Goal: Information Seeking & Learning: Learn about a topic

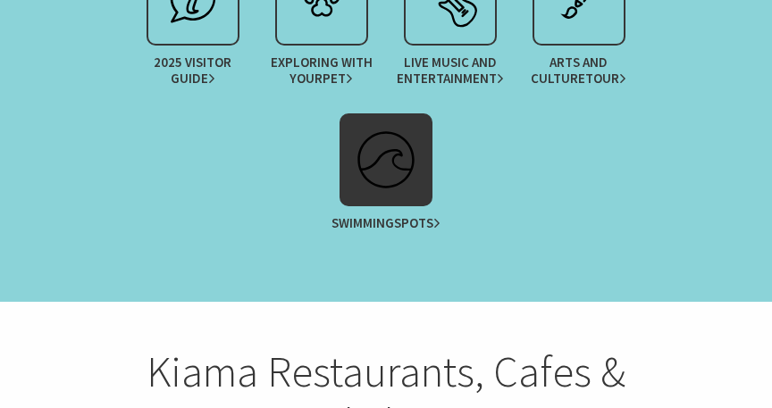
scroll to position [2344, 0]
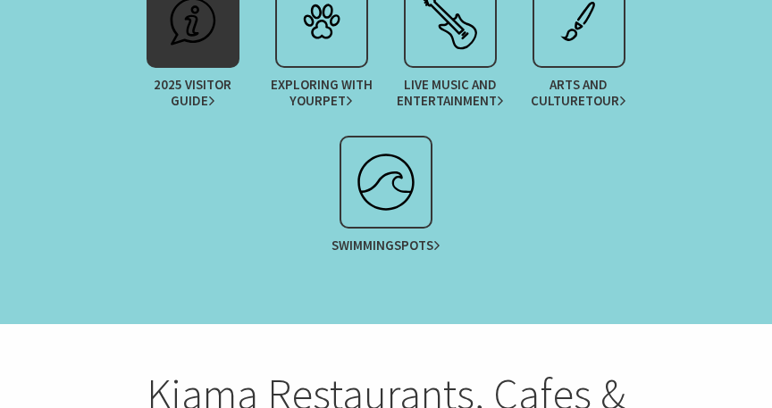
click at [198, 93] on span "Guide" at bounding box center [193, 101] width 45 height 16
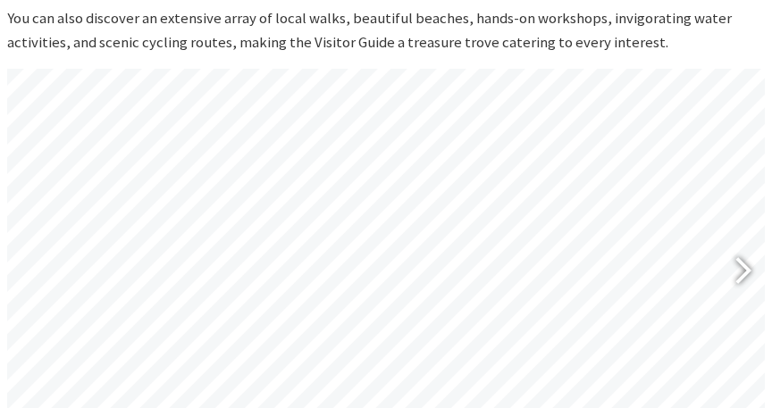
scroll to position [859, 0]
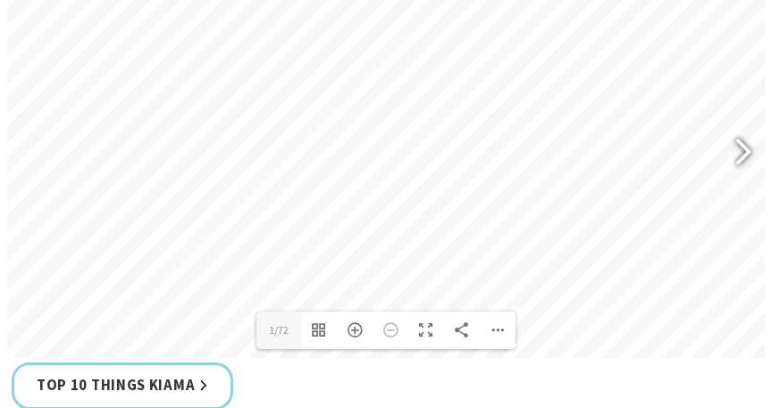
click at [736, 147] on div at bounding box center [735, 153] width 41 height 65
click at [736, 148] on div at bounding box center [735, 153] width 41 height 65
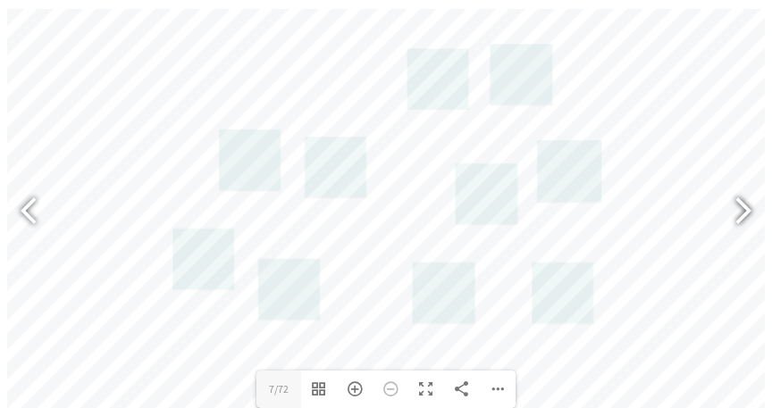
scroll to position [799, 0]
click at [241, 189] on link at bounding box center [250, 163] width 62 height 62
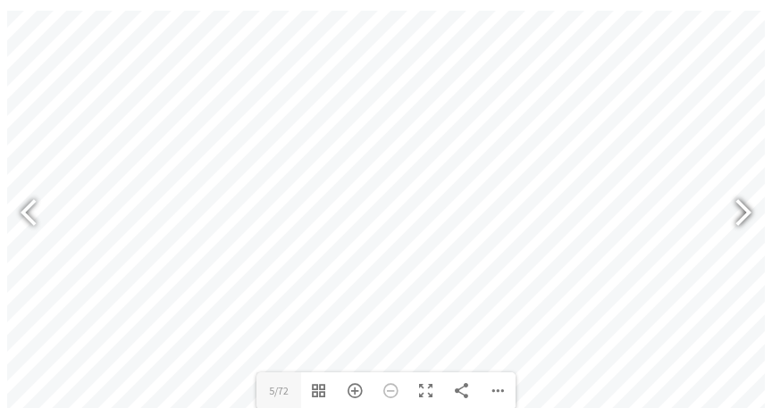
click at [736, 206] on div at bounding box center [735, 214] width 41 height 65
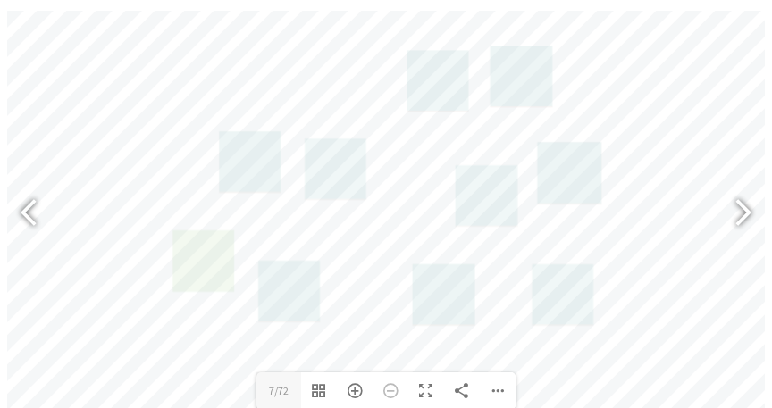
click at [222, 238] on link at bounding box center [203, 261] width 62 height 62
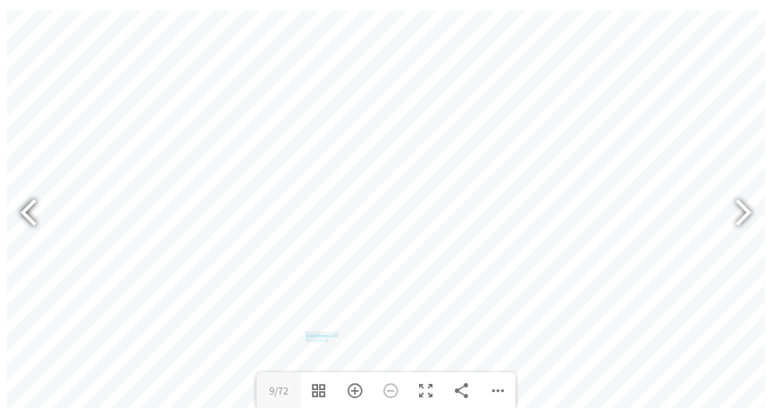
click at [24, 208] on div at bounding box center [36, 214] width 41 height 65
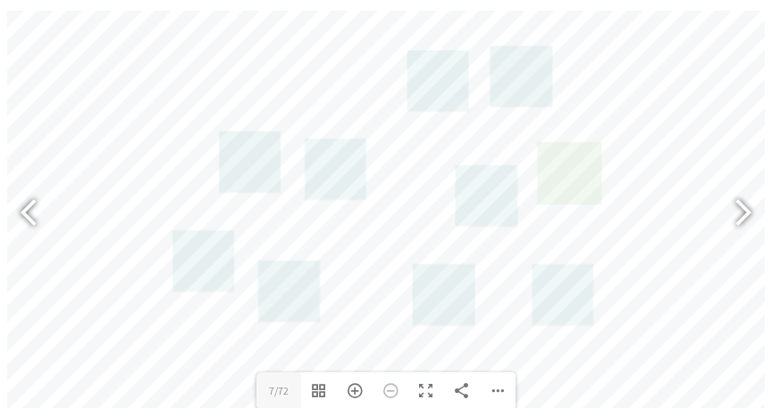
click at [591, 144] on link at bounding box center [569, 173] width 63 height 63
click at [741, 213] on div at bounding box center [735, 214] width 41 height 65
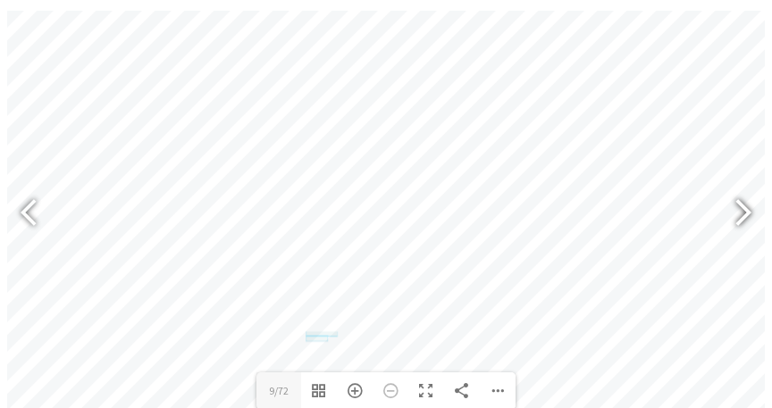
click at [741, 213] on div at bounding box center [735, 214] width 41 height 65
type input "13"
click at [354, 396] on div "Zoom In" at bounding box center [355, 391] width 36 height 38
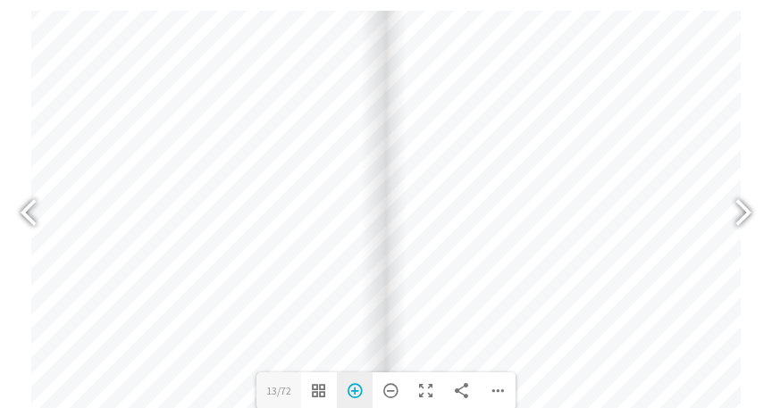
click at [354, 396] on div "Zoom In" at bounding box center [355, 391] width 36 height 38
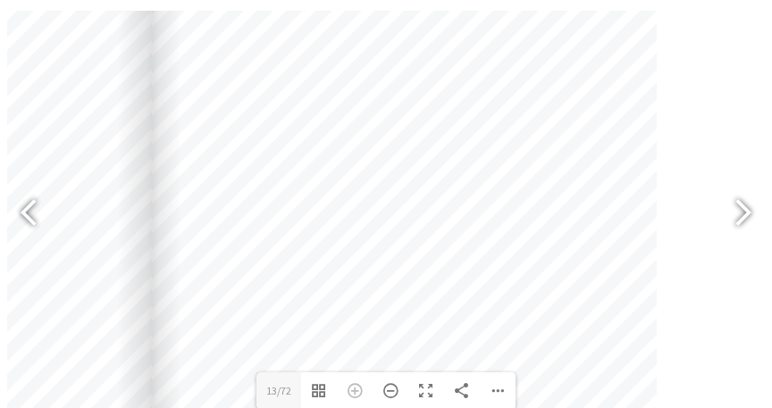
drag, startPoint x: 644, startPoint y: 230, endPoint x: 410, endPoint y: 300, distance: 244.4
click at [410, 300] on div at bounding box center [404, 266] width 505 height 715
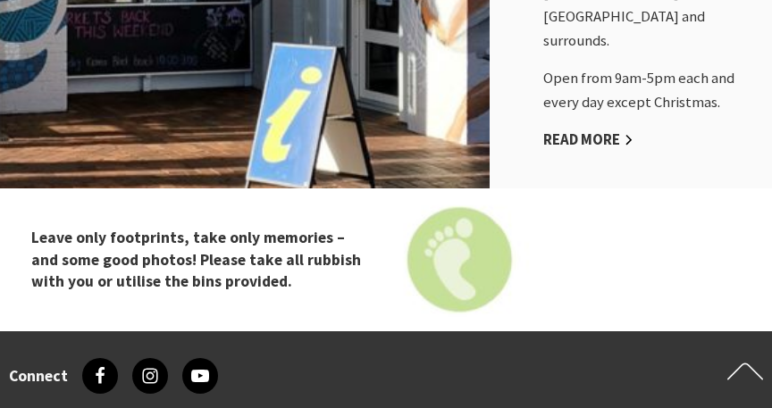
scroll to position [1933, 0]
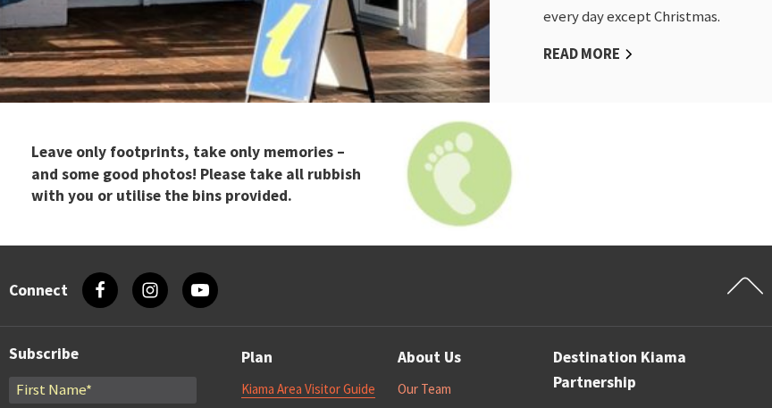
click at [355, 380] on link "Kiama Area Visitor Guide" at bounding box center [308, 389] width 134 height 18
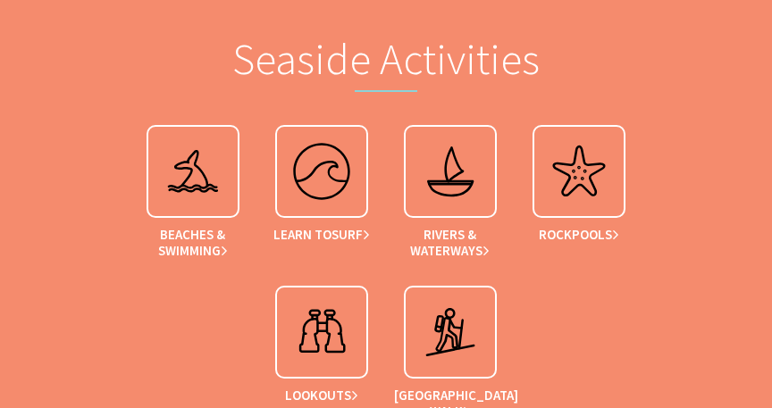
scroll to position [3704, 0]
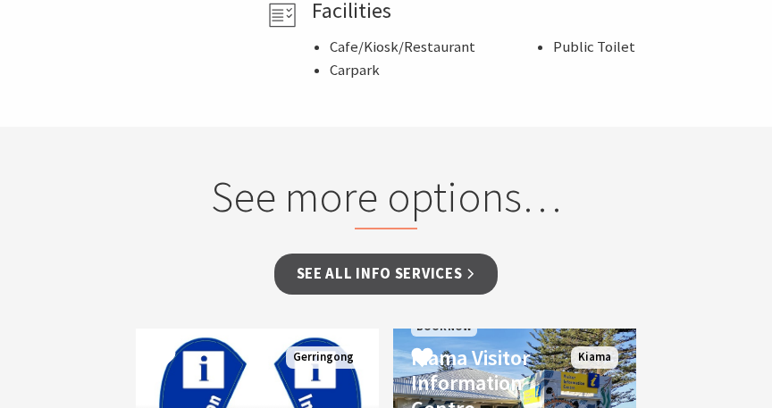
scroll to position [1259, 0]
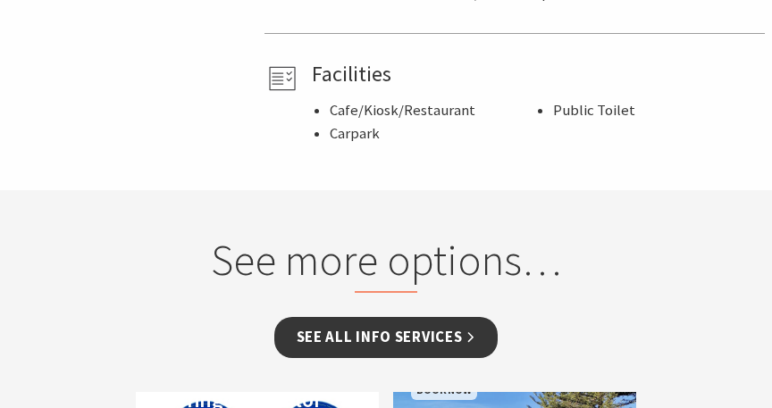
click at [370, 317] on link "See all Info Services" at bounding box center [386, 338] width 224 height 42
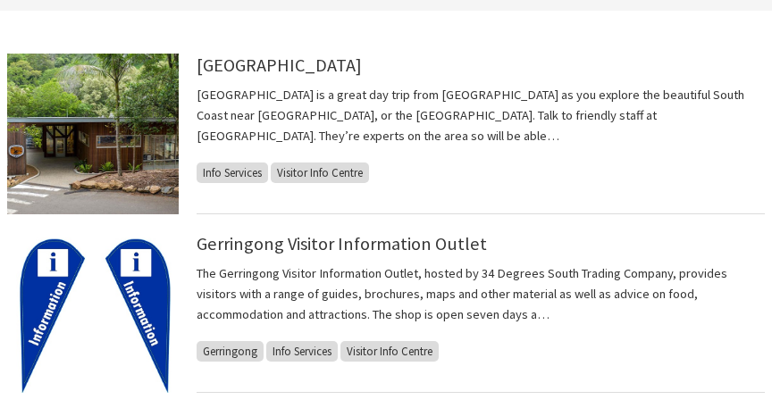
scroll to position [289, 0]
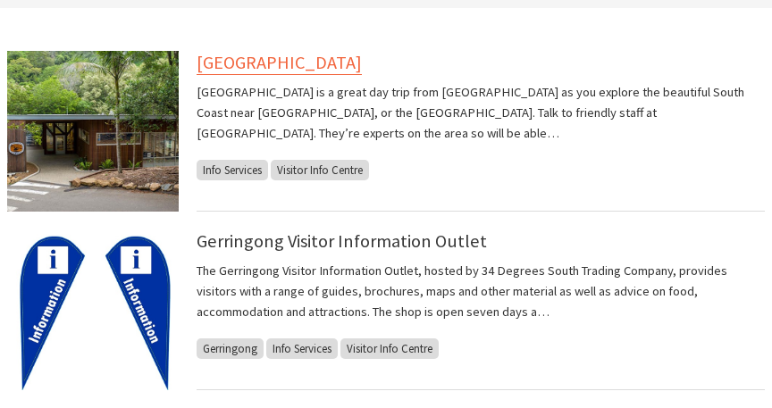
click at [362, 67] on link "[GEOGRAPHIC_DATA]" at bounding box center [279, 63] width 165 height 24
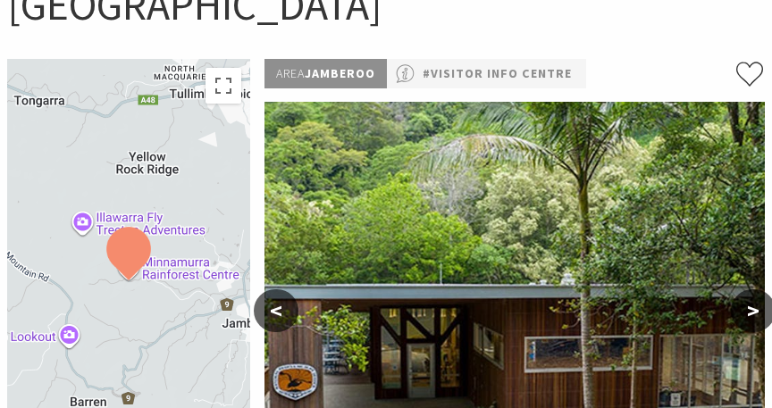
scroll to position [208, 0]
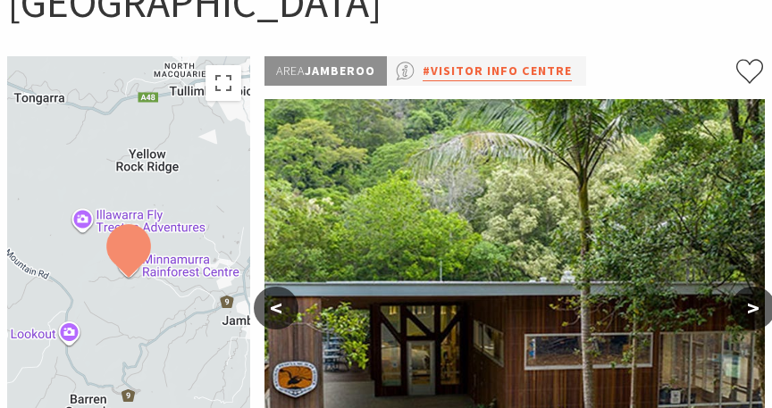
click at [497, 64] on link "#Visitor Info Centre" at bounding box center [496, 71] width 149 height 21
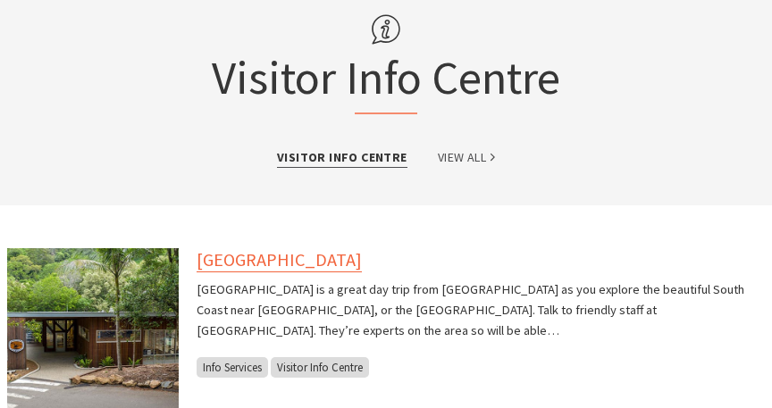
scroll to position [79, 0]
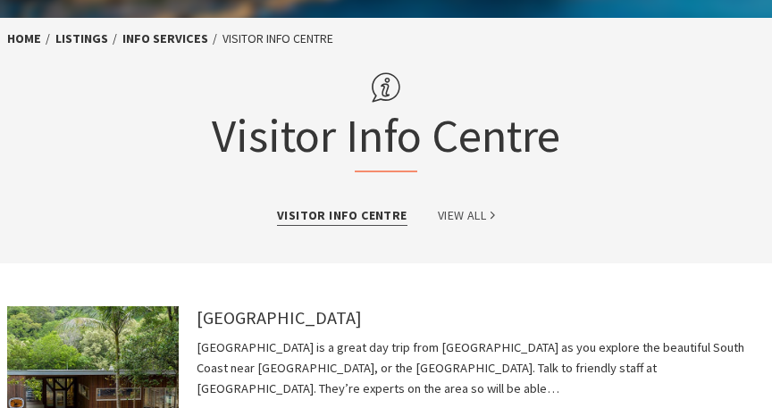
click at [447, 319] on h4 "[GEOGRAPHIC_DATA]" at bounding box center [481, 316] width 568 height 21
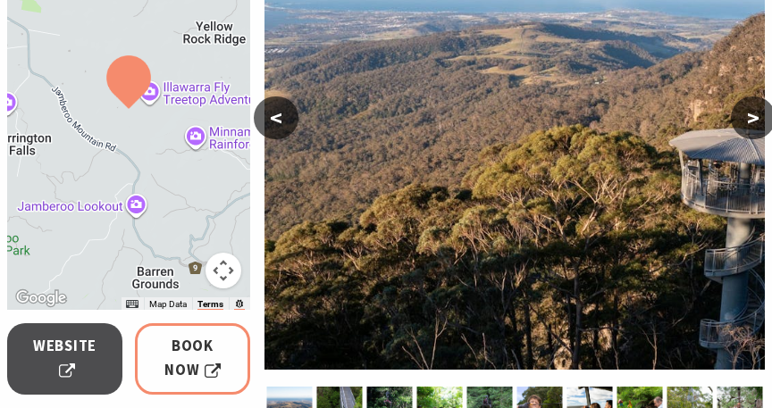
scroll to position [414, 0]
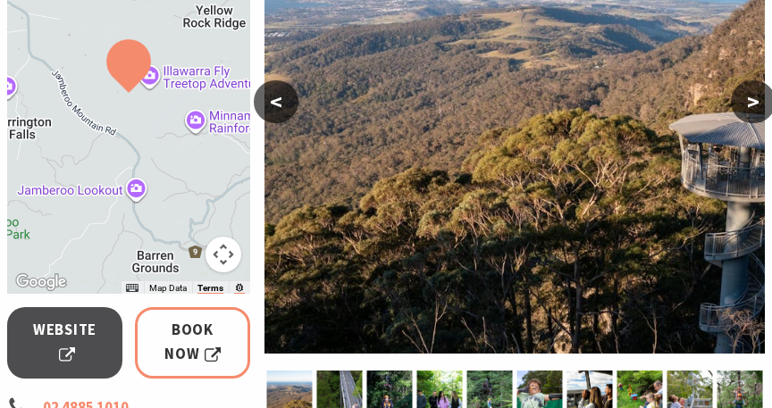
click at [754, 109] on button ">" at bounding box center [753, 101] width 45 height 43
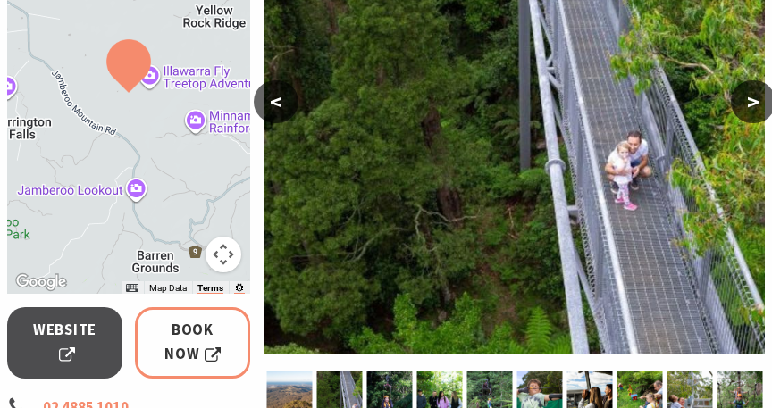
click at [754, 109] on button ">" at bounding box center [753, 101] width 45 height 43
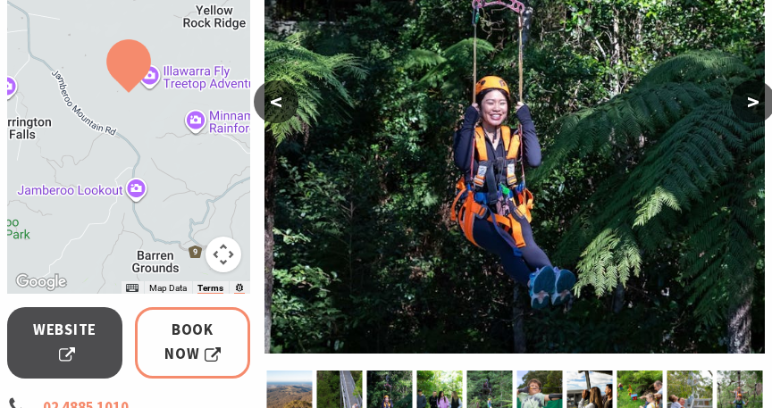
click at [754, 108] on button ">" at bounding box center [753, 101] width 45 height 43
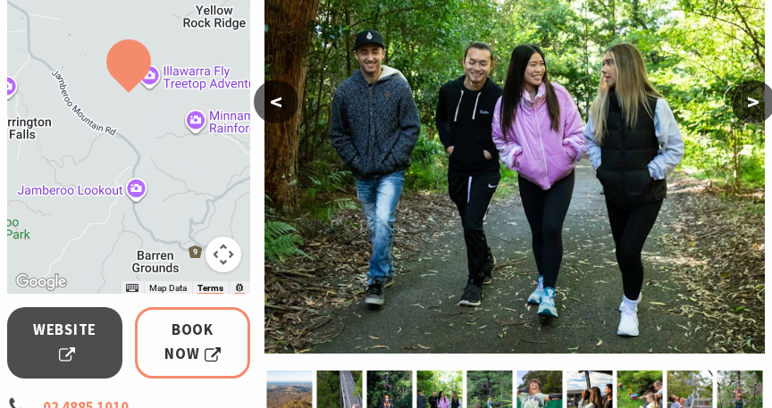
click at [754, 108] on button ">" at bounding box center [753, 101] width 45 height 43
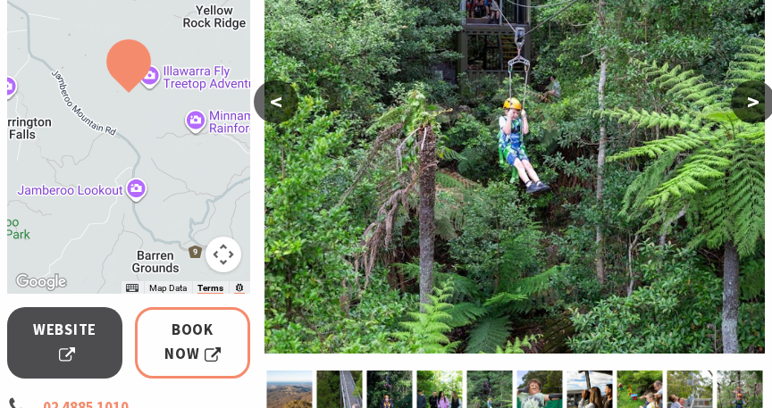
click at [754, 108] on button ">" at bounding box center [753, 101] width 45 height 43
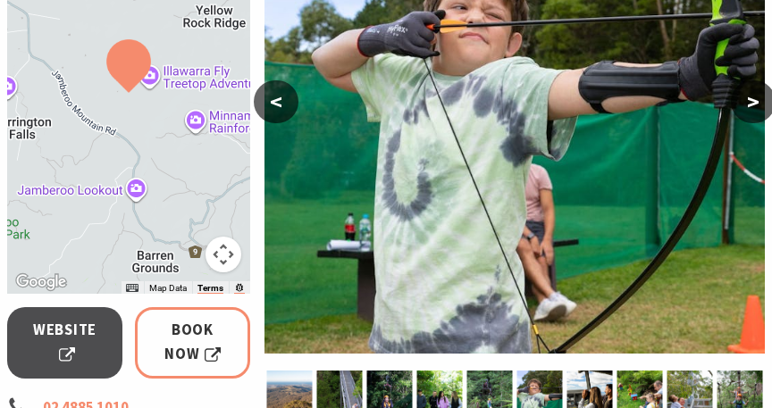
click at [754, 108] on button ">" at bounding box center [753, 101] width 45 height 43
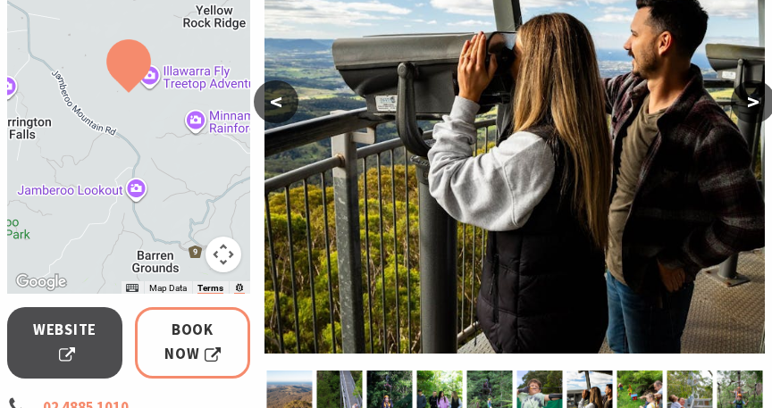
click at [754, 108] on button ">" at bounding box center [753, 101] width 45 height 43
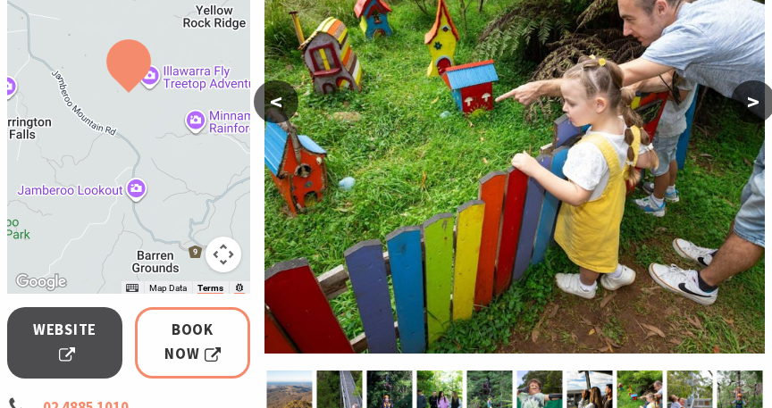
click at [754, 108] on button ">" at bounding box center [753, 101] width 45 height 43
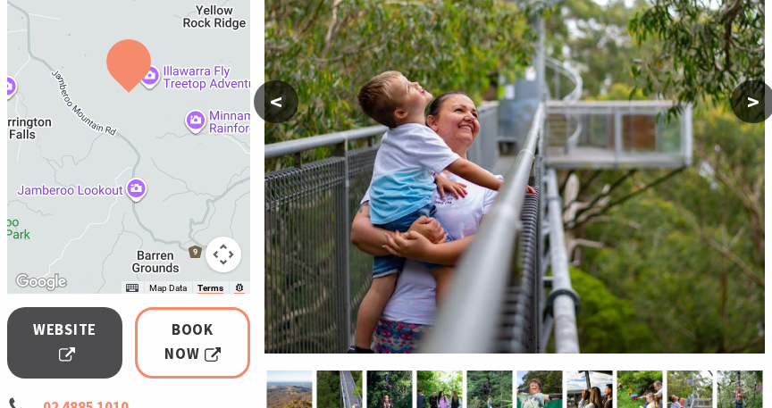
click at [754, 108] on button ">" at bounding box center [753, 101] width 45 height 43
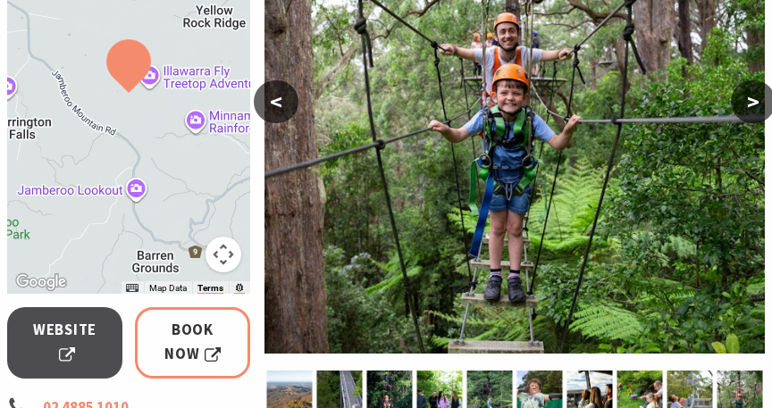
click at [754, 108] on button ">" at bounding box center [753, 101] width 45 height 43
click at [754, 109] on button ">" at bounding box center [753, 101] width 45 height 43
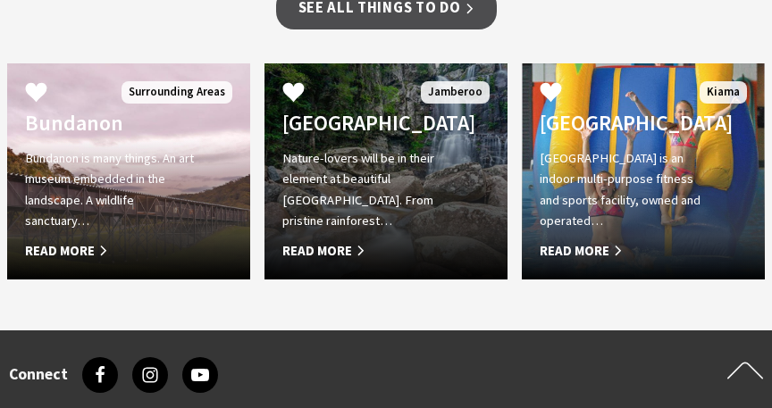
scroll to position [1966, 0]
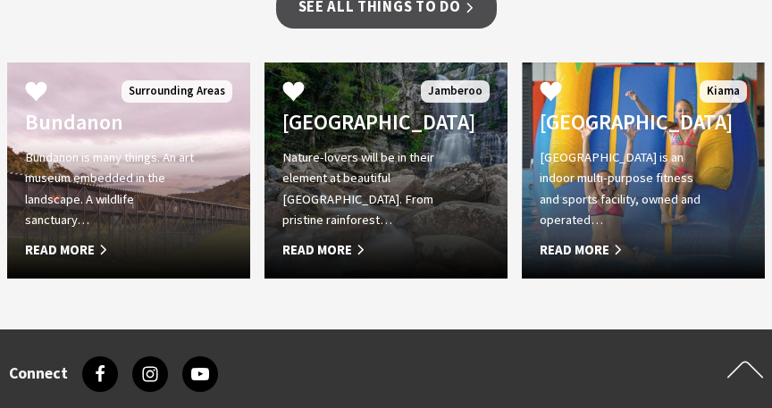
click at [394, 110] on div "Budderoo National Park Nature-lovers will be in their element at beautiful Budd…" at bounding box center [367, 185] width 206 height 151
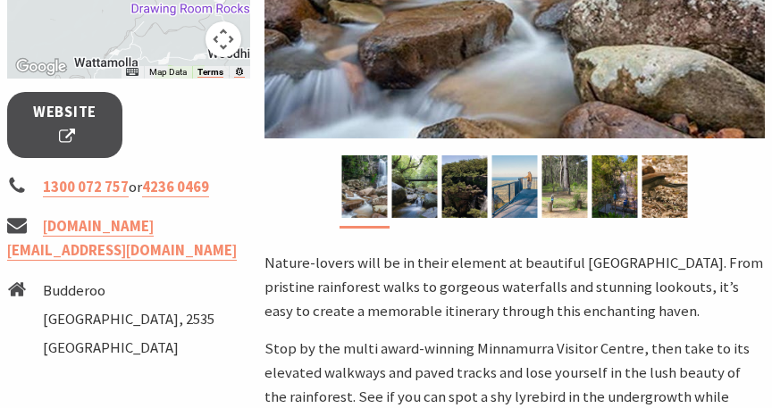
scroll to position [636, 0]
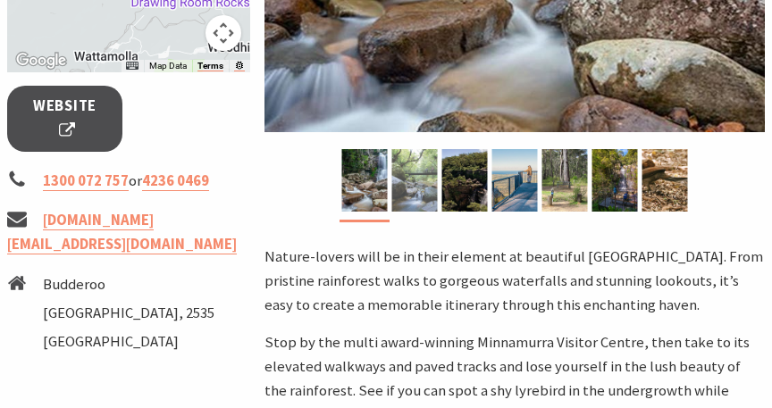
click at [417, 179] on img at bounding box center [414, 180] width 46 height 63
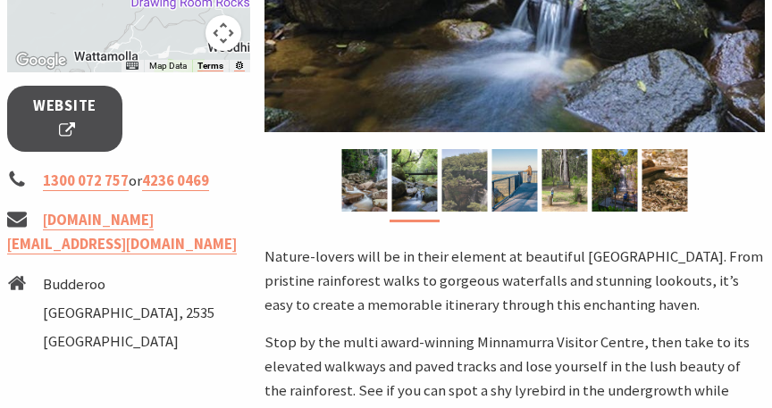
click at [441, 180] on img at bounding box center [464, 180] width 46 height 63
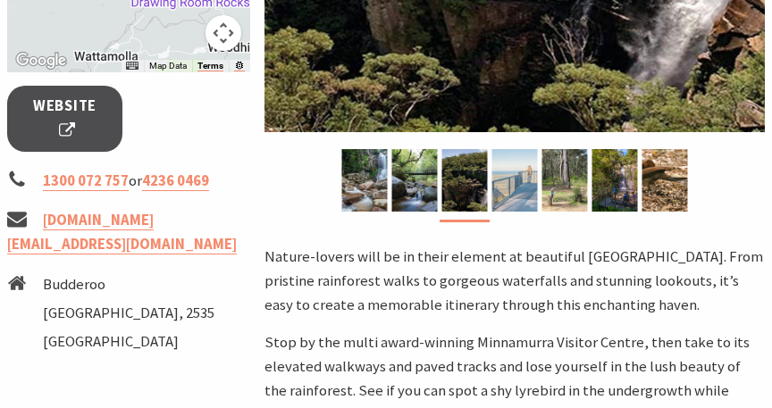
click at [506, 193] on img at bounding box center [514, 180] width 46 height 63
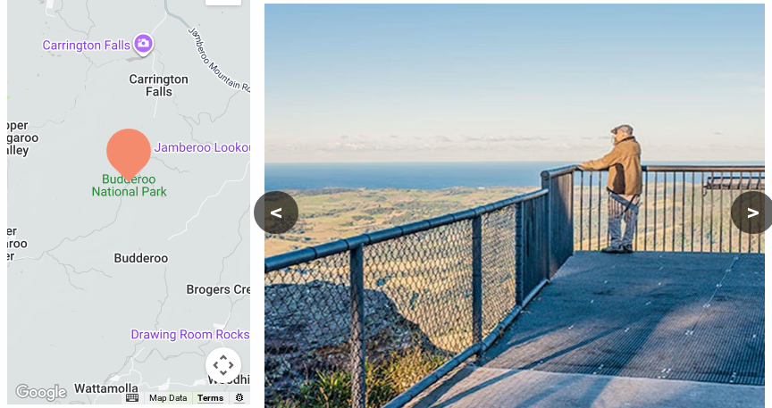
scroll to position [301, 0]
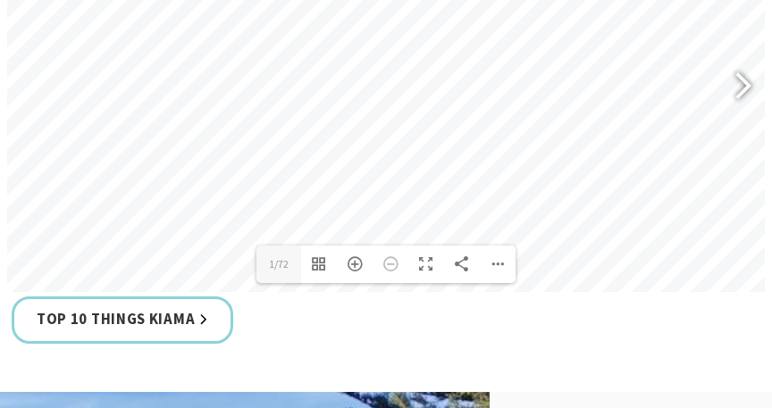
scroll to position [865, 0]
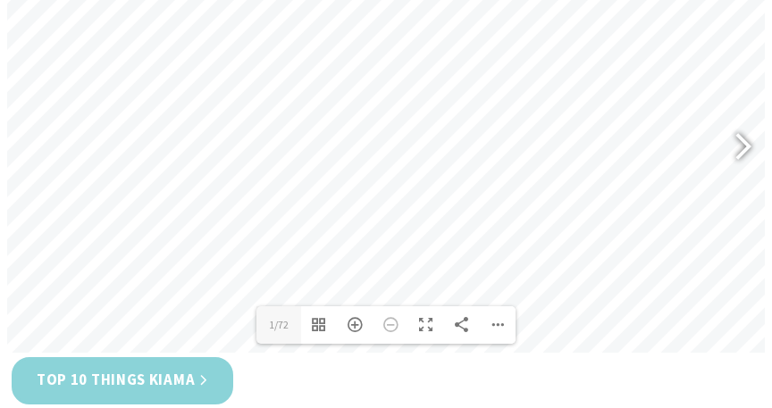
click at [143, 368] on link "Top 10 Things Kiama" at bounding box center [123, 380] width 222 height 47
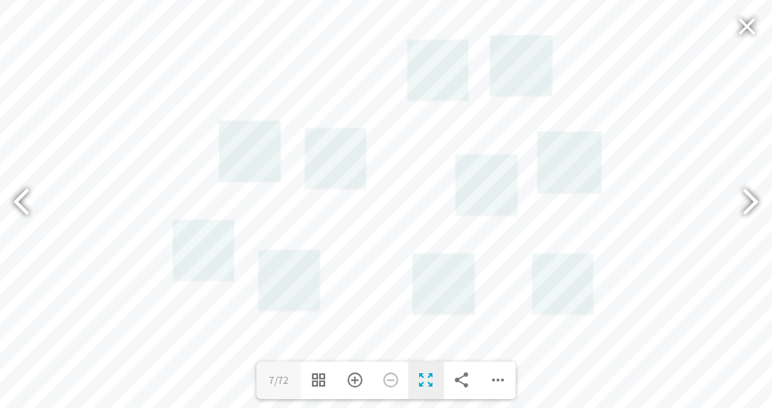
click at [430, 384] on div "Toggle Fullscreen" at bounding box center [426, 381] width 36 height 38
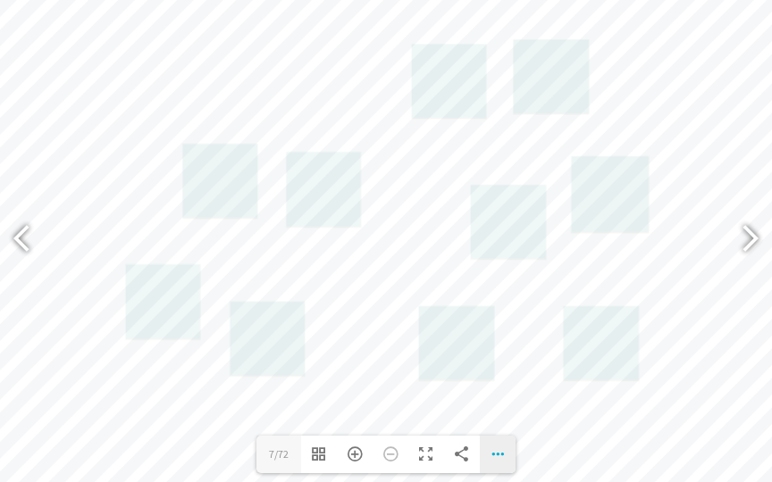
click at [495, 407] on div "Download PDF File Single Page Mode Goto First Page Goto Last Page Turn on/off S…" at bounding box center [498, 455] width 36 height 38
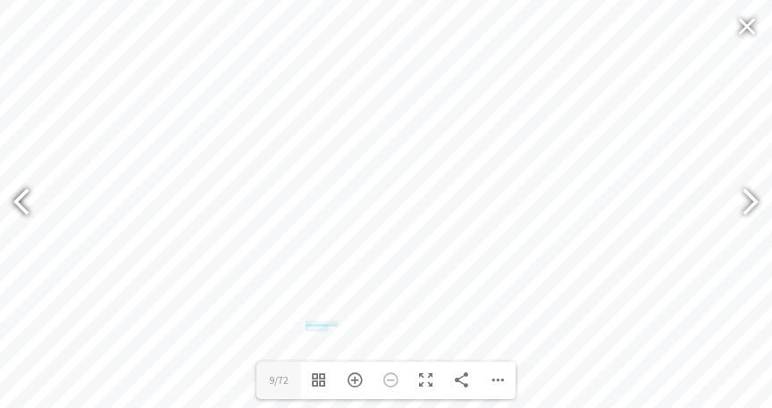
click at [15, 204] on div at bounding box center [29, 203] width 41 height 65
type input "7"
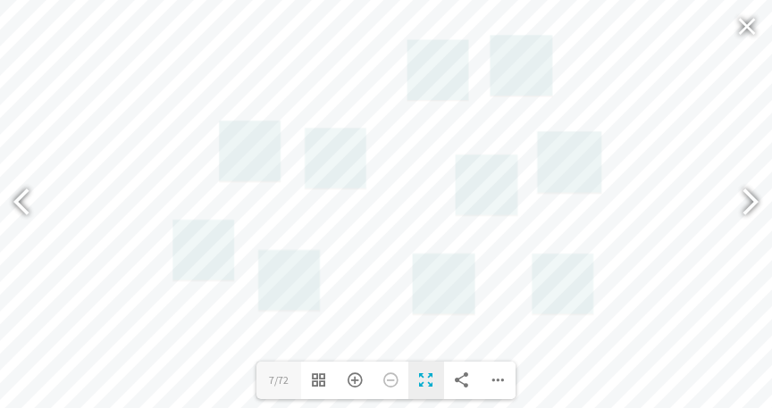
click at [427, 383] on div "Toggle Fullscreen" at bounding box center [426, 381] width 36 height 38
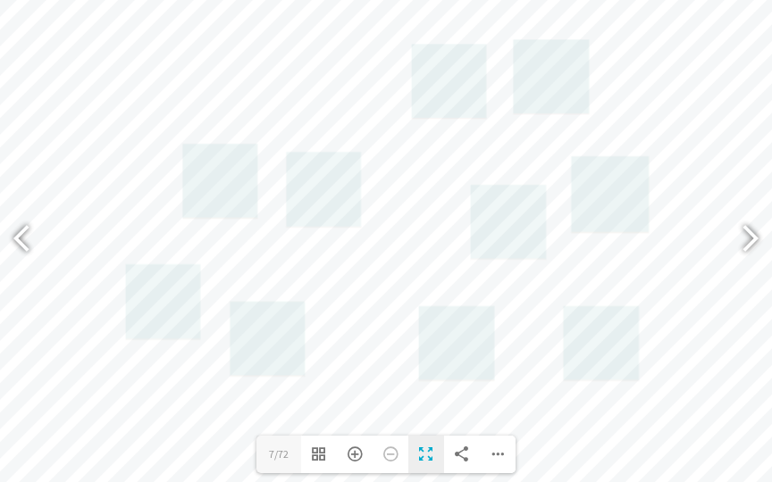
click at [416, 407] on div "Toggle Fullscreen" at bounding box center [426, 455] width 36 height 38
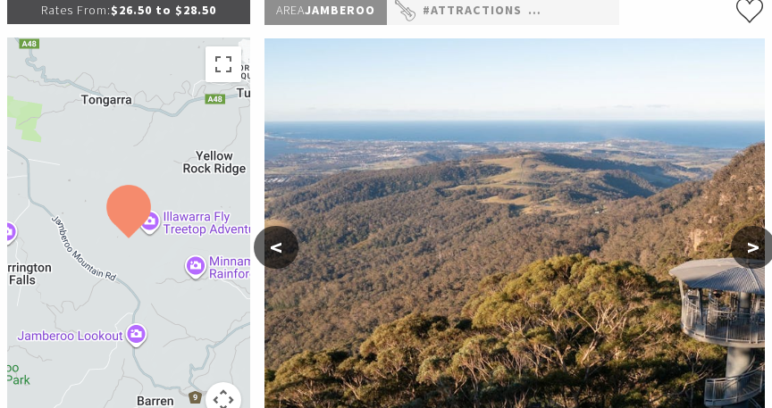
scroll to position [269, 0]
click at [276, 250] on button "<" at bounding box center [276, 247] width 45 height 43
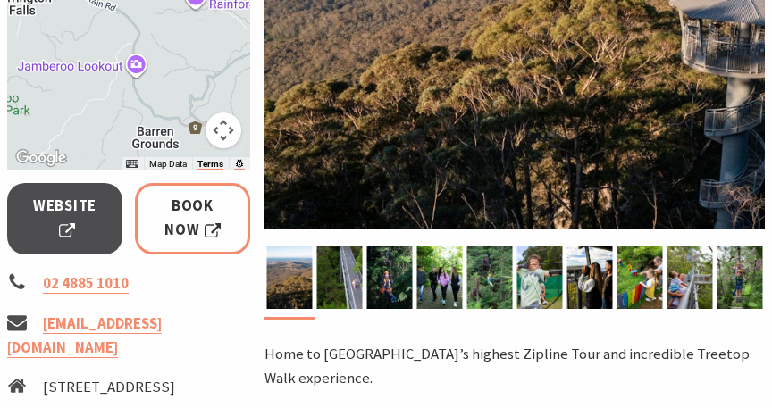
scroll to position [580, 0]
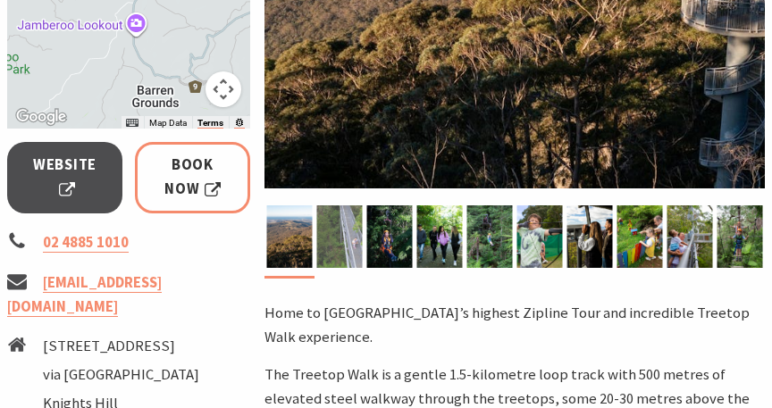
click at [349, 250] on img at bounding box center [339, 236] width 46 height 63
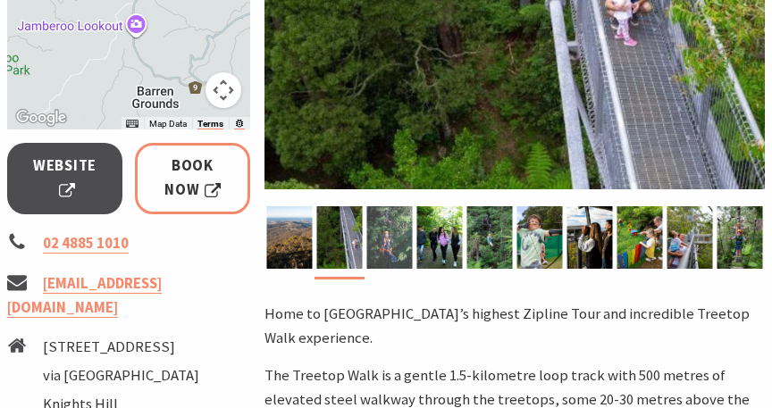
scroll to position [626, 0]
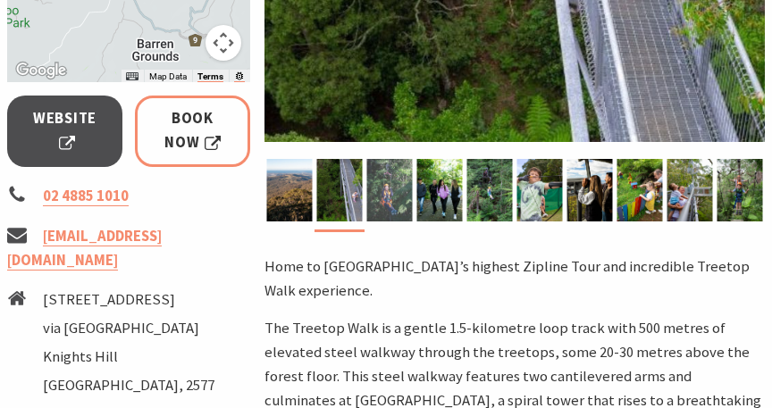
click at [389, 203] on img at bounding box center [389, 190] width 46 height 63
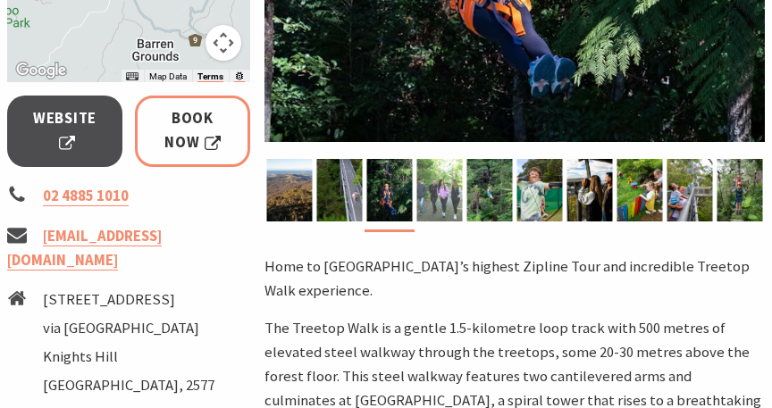
click at [428, 204] on img at bounding box center [439, 190] width 46 height 63
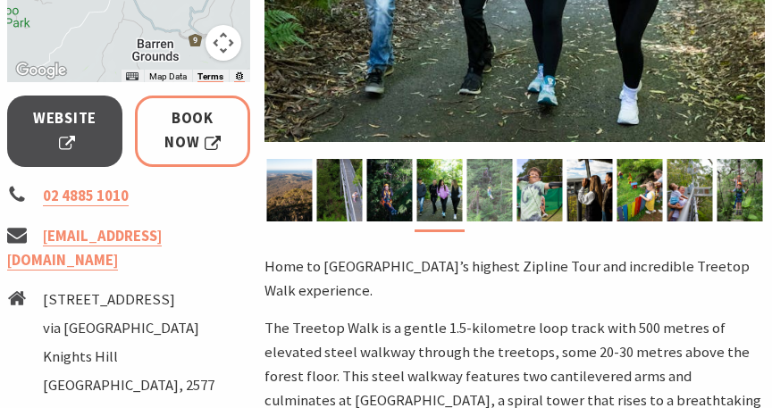
click at [482, 201] on img at bounding box center [489, 190] width 46 height 63
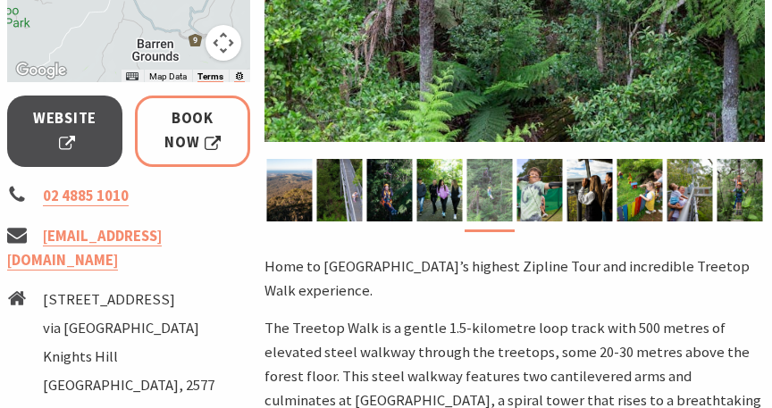
click at [494, 199] on img at bounding box center [489, 190] width 46 height 63
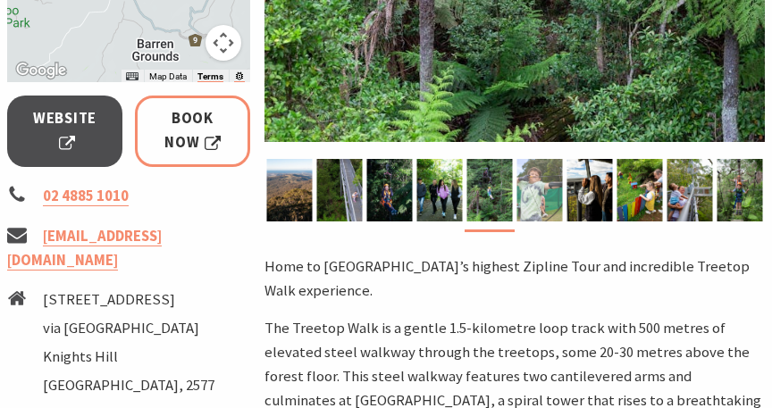
click at [528, 202] on img at bounding box center [539, 190] width 46 height 63
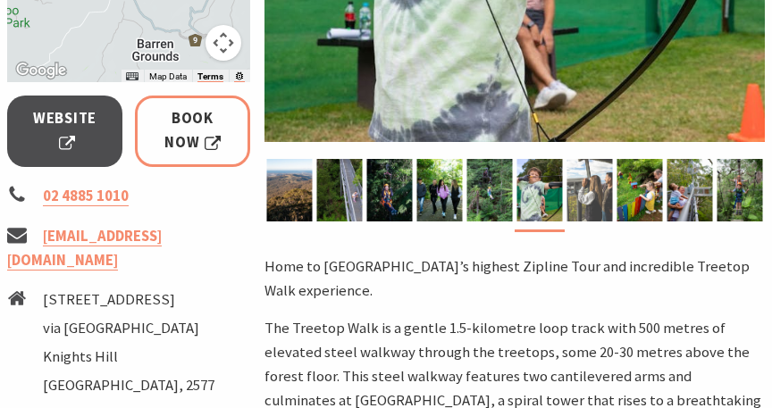
click at [575, 194] on img at bounding box center [589, 190] width 46 height 63
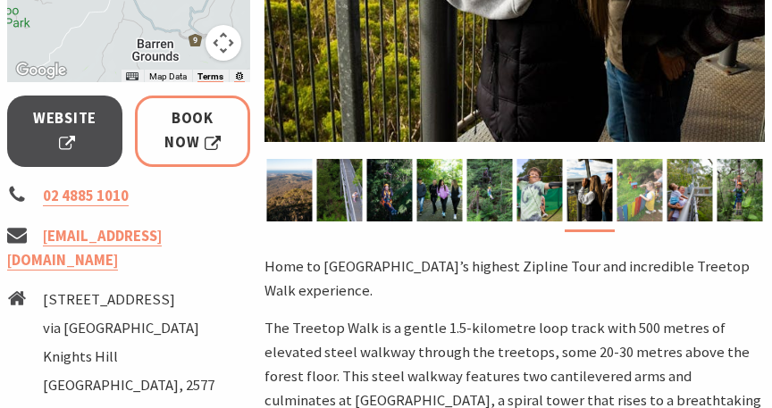
click at [627, 201] on img at bounding box center [639, 190] width 46 height 63
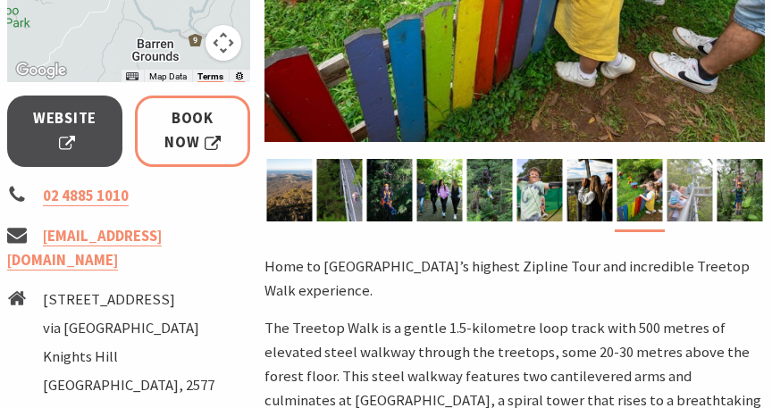
click at [693, 193] on img at bounding box center [689, 190] width 46 height 63
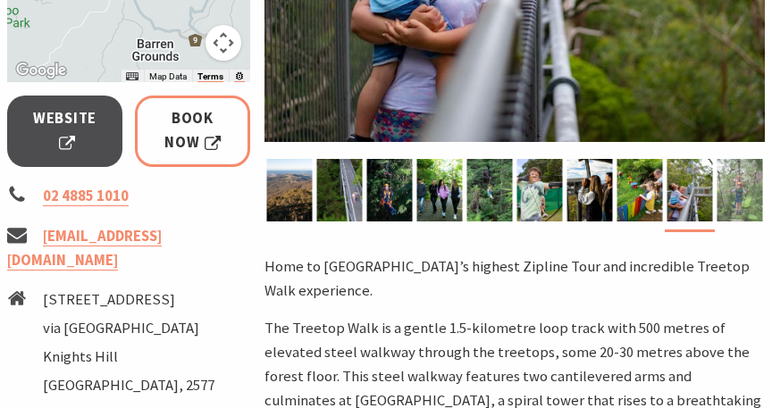
click at [753, 194] on img at bounding box center [739, 190] width 46 height 63
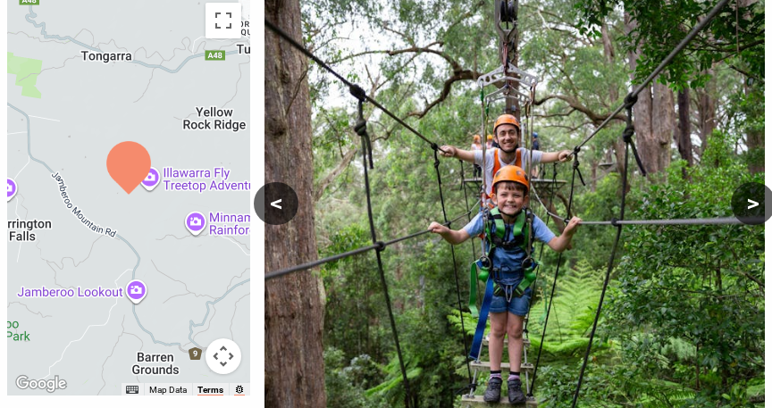
scroll to position [323, 0]
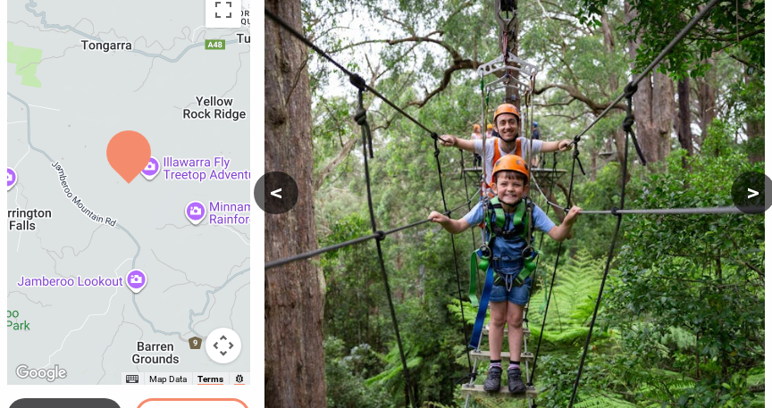
click at [760, 177] on button ">" at bounding box center [753, 192] width 45 height 43
click at [759, 182] on button ">" at bounding box center [753, 192] width 45 height 43
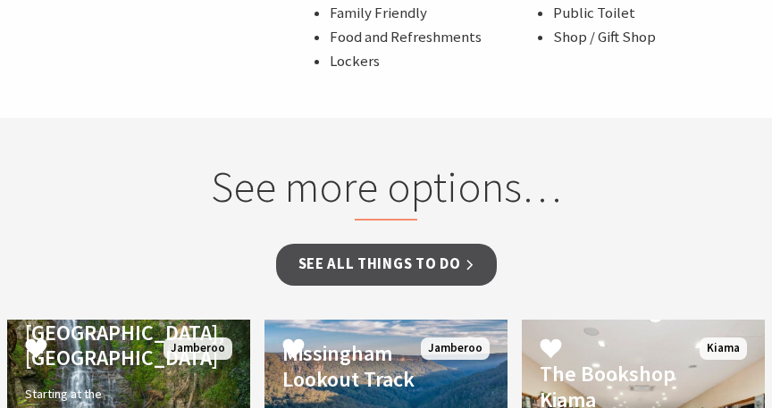
scroll to position [1794, 0]
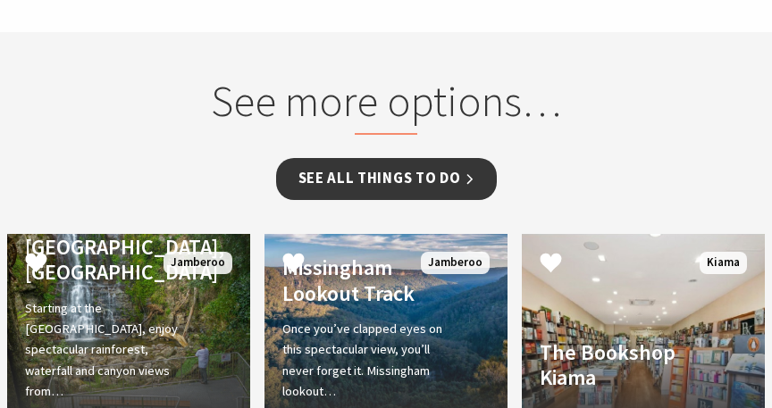
click at [414, 158] on link "See all Things To Do" at bounding box center [386, 179] width 221 height 42
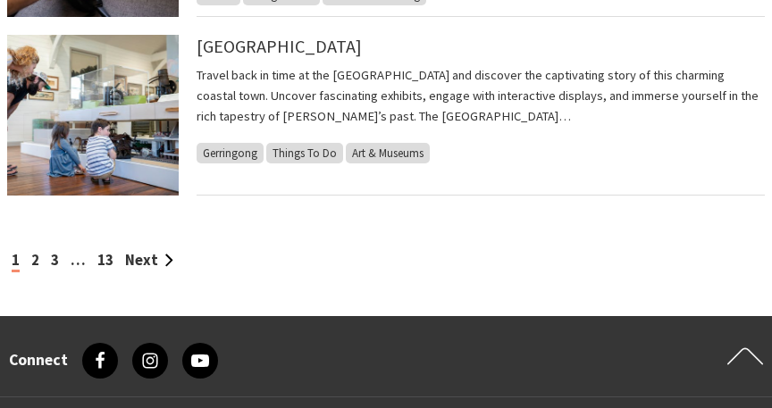
scroll to position [2057, 0]
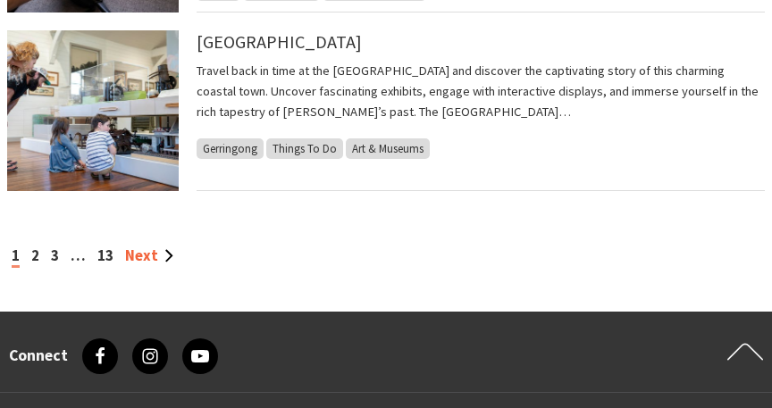
click at [155, 247] on link "Next" at bounding box center [149, 256] width 48 height 19
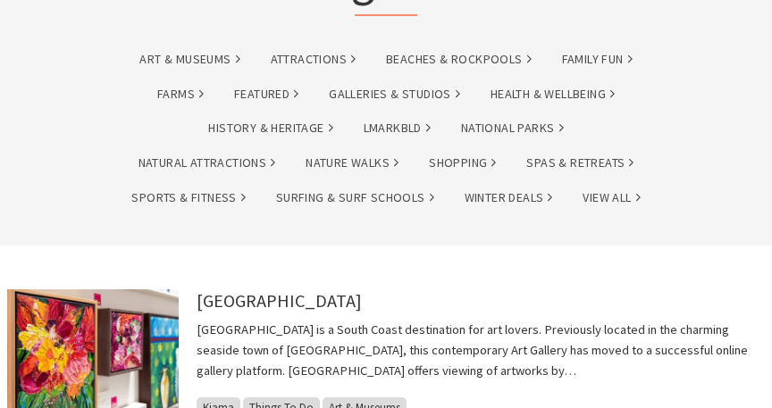
scroll to position [163, 0]
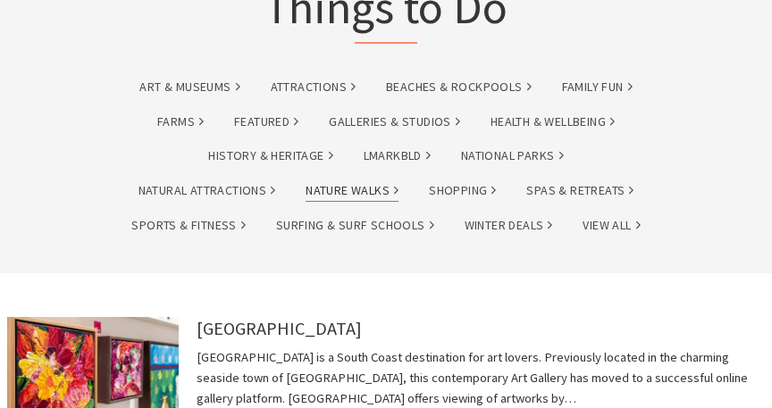
click at [348, 190] on link "Nature Walks" at bounding box center [351, 190] width 93 height 21
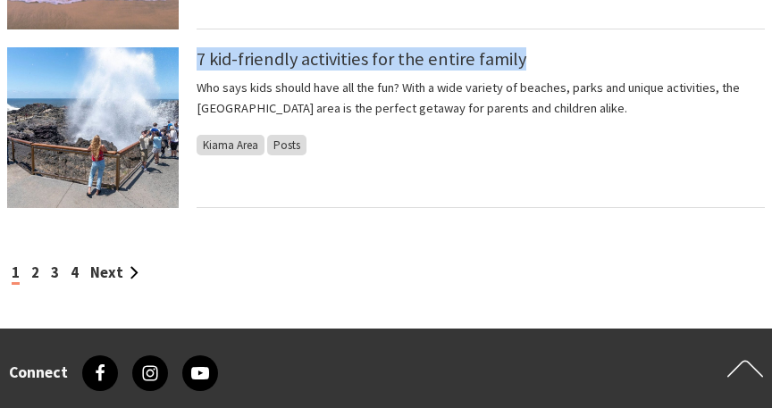
scroll to position [1784, 0]
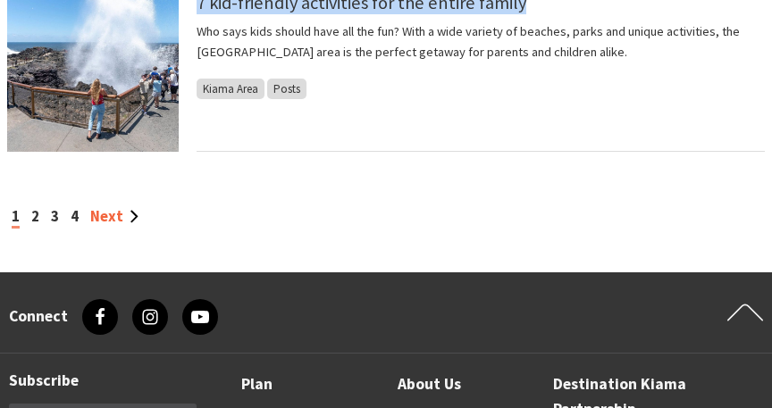
click at [107, 222] on link "Next" at bounding box center [114, 216] width 48 height 19
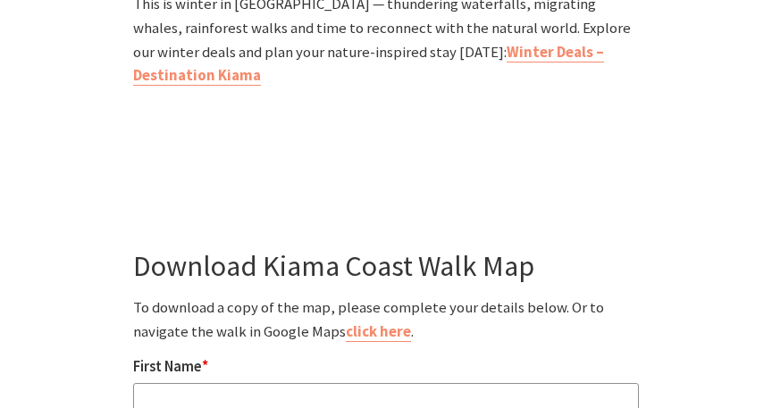
scroll to position [4408, 0]
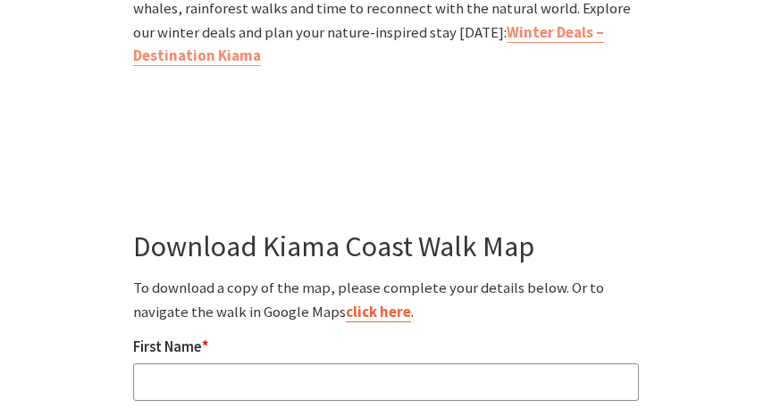
click at [397, 303] on link "click here" at bounding box center [378, 313] width 65 height 20
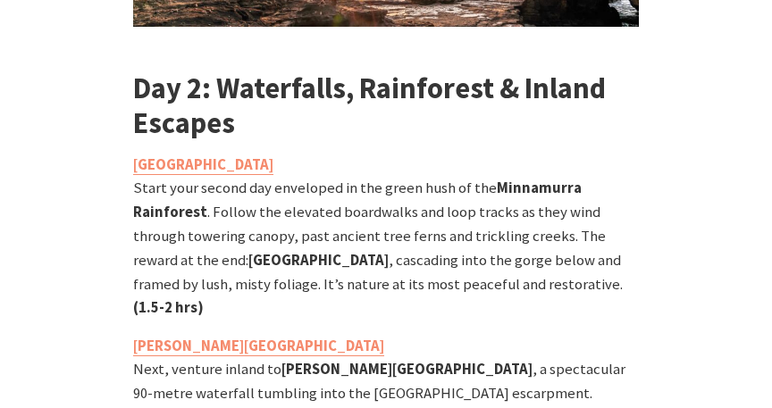
scroll to position [2259, 0]
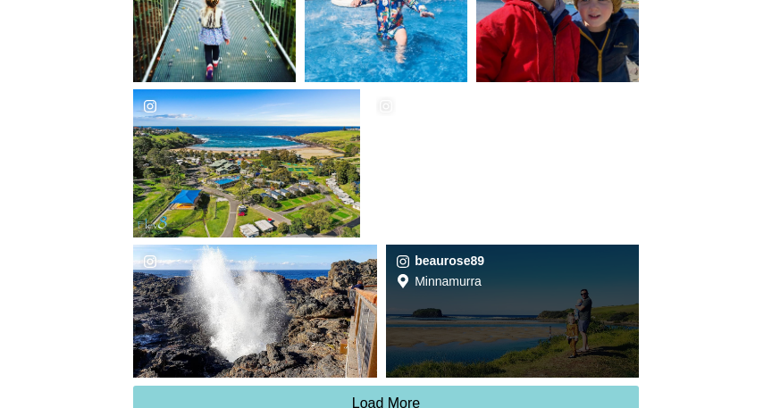
scroll to position [5117, 0]
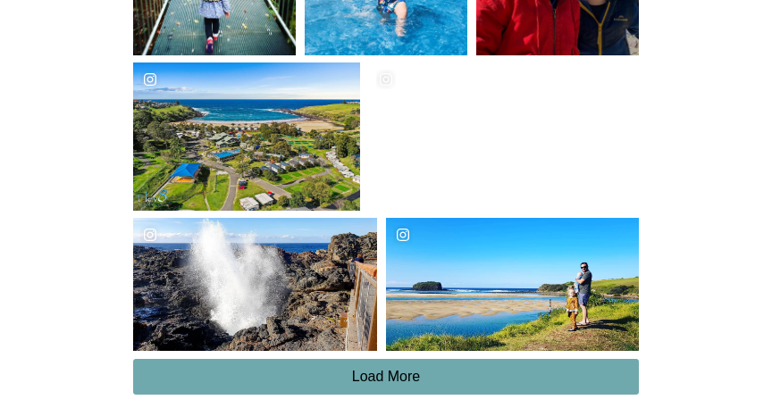
click at [447, 359] on button "Load More" at bounding box center [385, 377] width 505 height 36
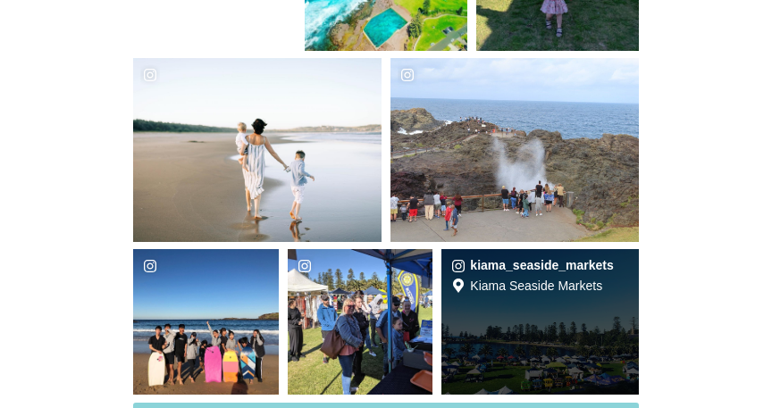
scroll to position [5681, 0]
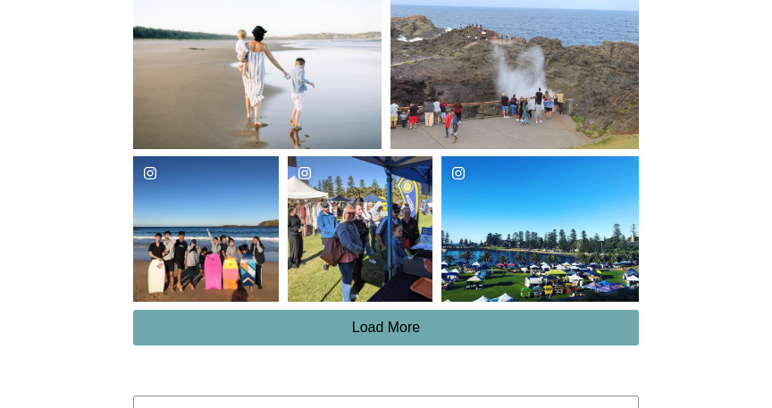
click at [459, 310] on button "Load More" at bounding box center [385, 328] width 505 height 36
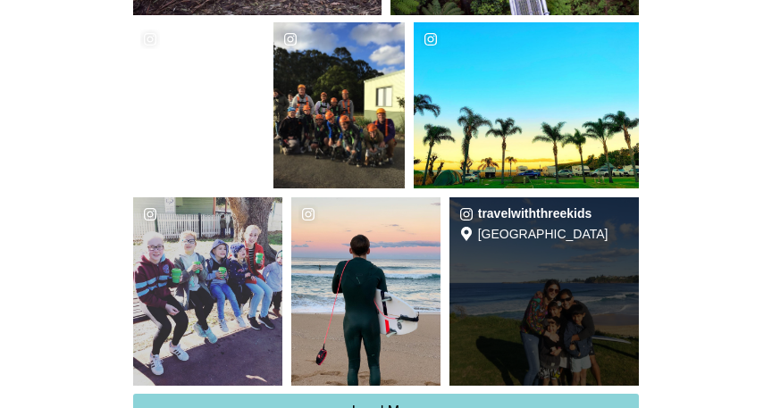
scroll to position [6272, 0]
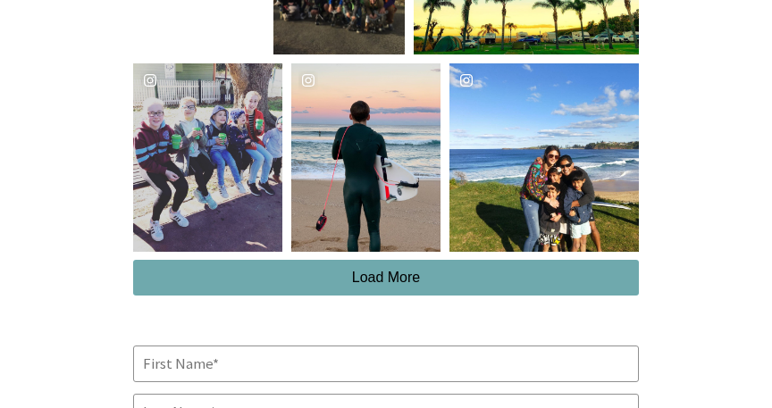
click at [462, 260] on button "Load More" at bounding box center [385, 278] width 505 height 36
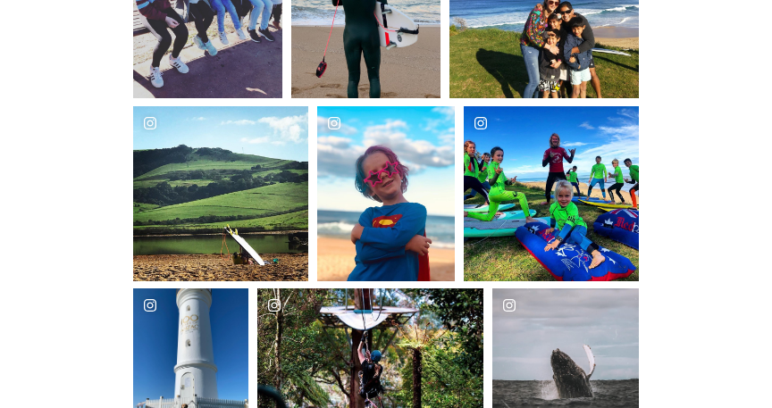
scroll to position [6167, 0]
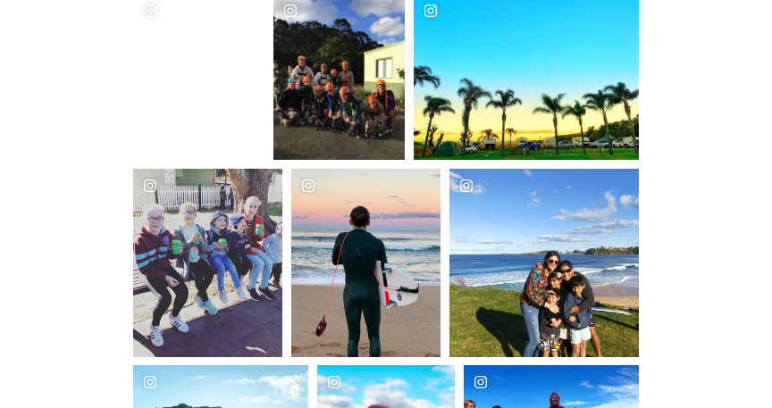
click at [569, 215] on div "travelwiththreekids Location Bombo Beach" at bounding box center [543, 263] width 189 height 188
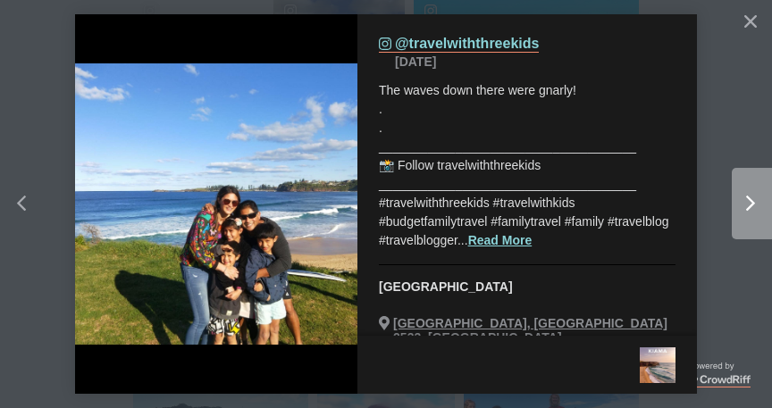
click at [740, 195] on div "Right" at bounding box center [767, 204] width 71 height 71
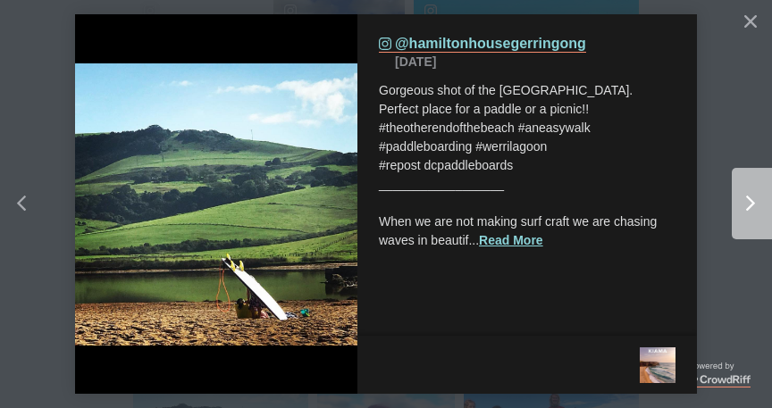
click at [740, 195] on div "Right" at bounding box center [767, 204] width 71 height 71
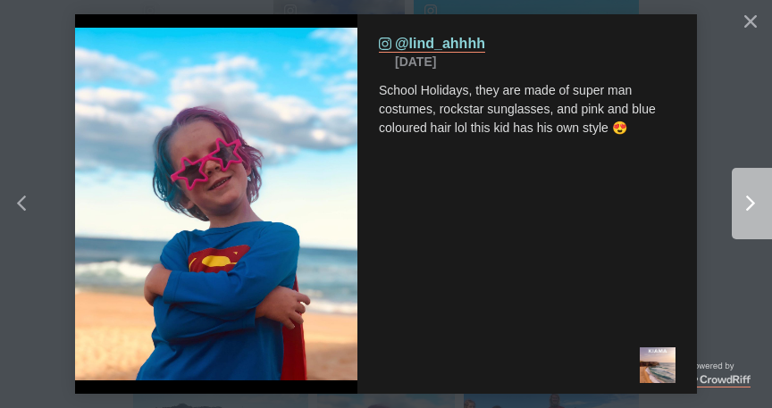
click at [740, 195] on div "Right" at bounding box center [767, 204] width 71 height 71
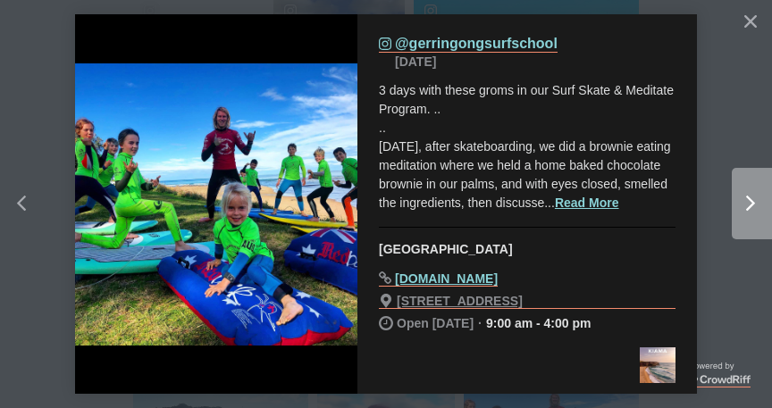
click at [740, 194] on div "Right" at bounding box center [767, 204] width 71 height 71
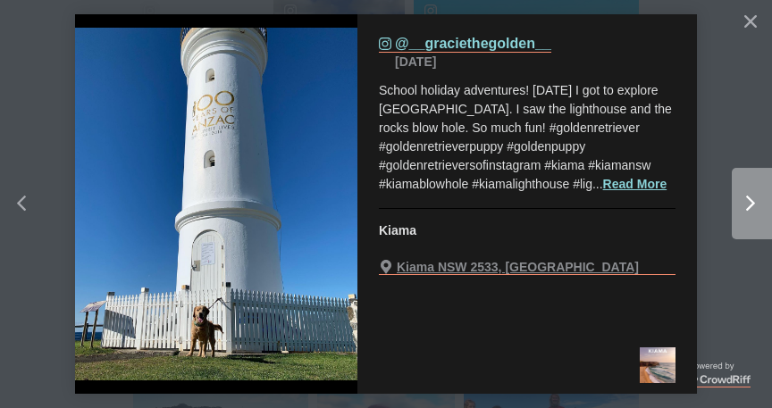
click at [740, 195] on div "Right" at bounding box center [767, 204] width 71 height 71
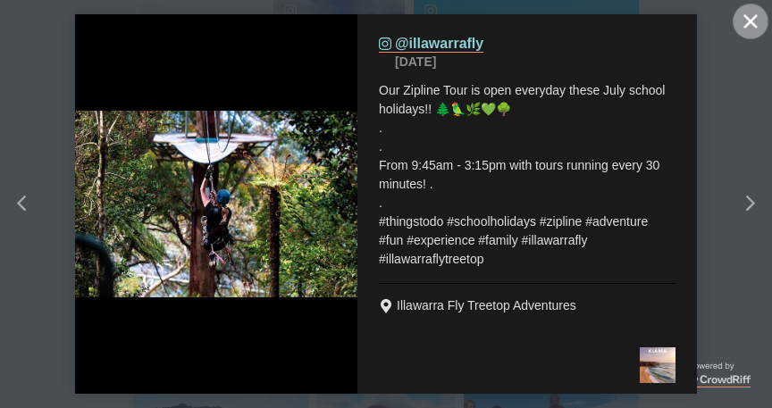
click at [753, 8] on button "Close" at bounding box center [750, 22] width 36 height 36
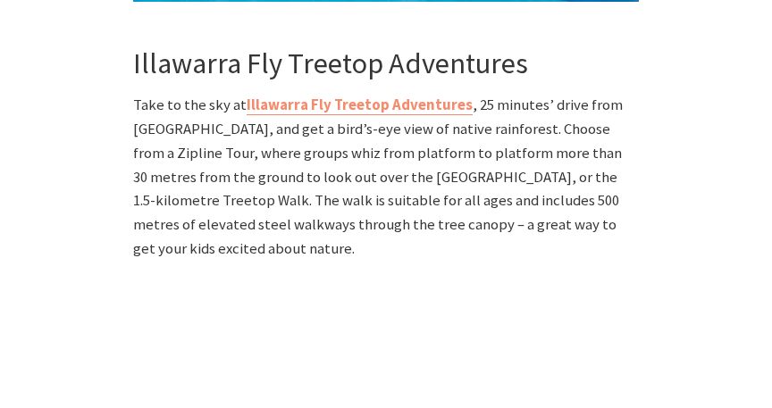
scroll to position [1685, 0]
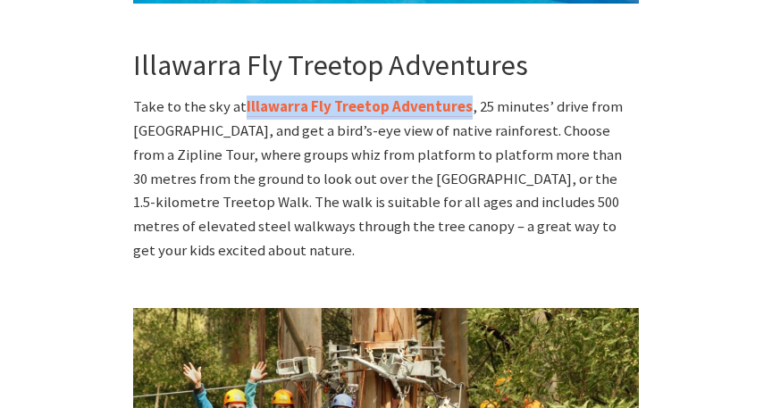
click at [419, 97] on link "Illawarra Fly Treetop Adventures" at bounding box center [360, 107] width 226 height 20
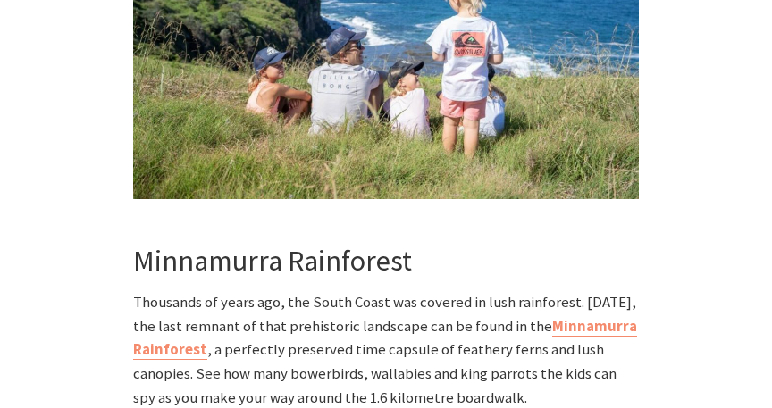
scroll to position [2806, 0]
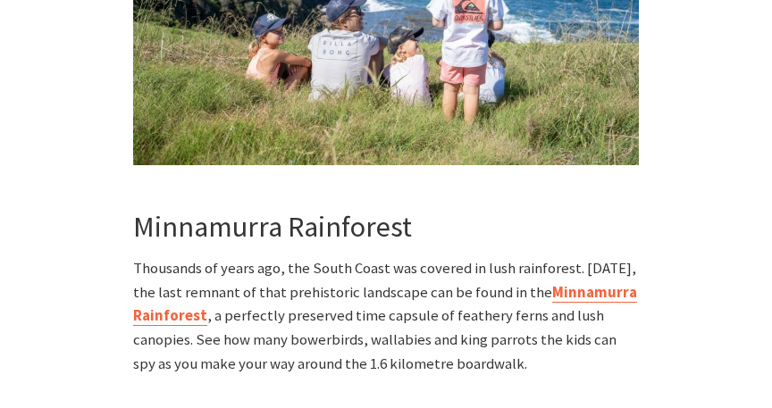
click at [573, 283] on link "Minnamurra Rainforest" at bounding box center [385, 305] width 504 height 44
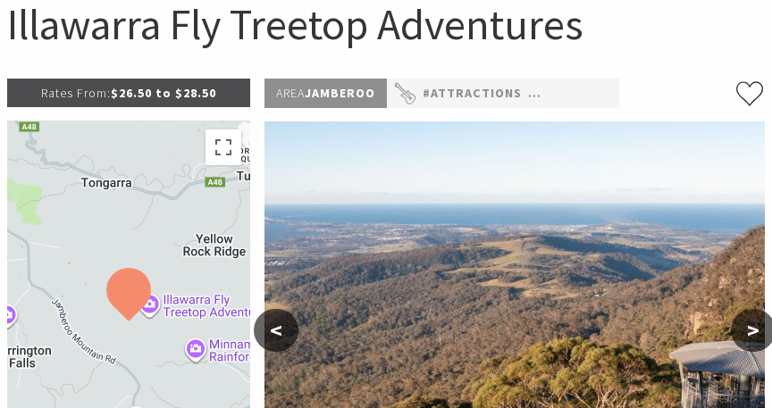
scroll to position [294, 0]
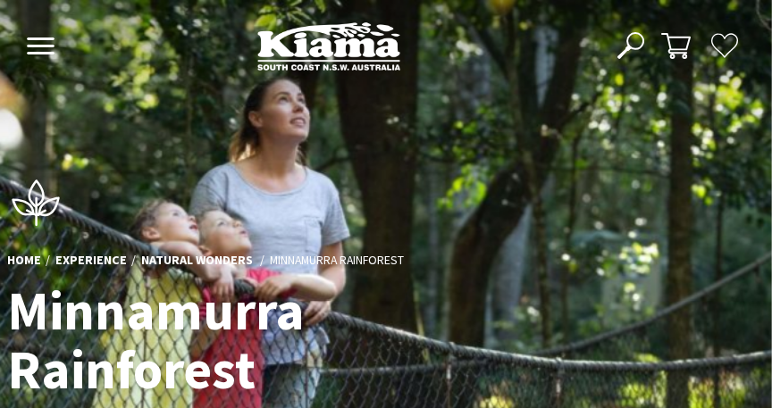
scroll to position [656, 766]
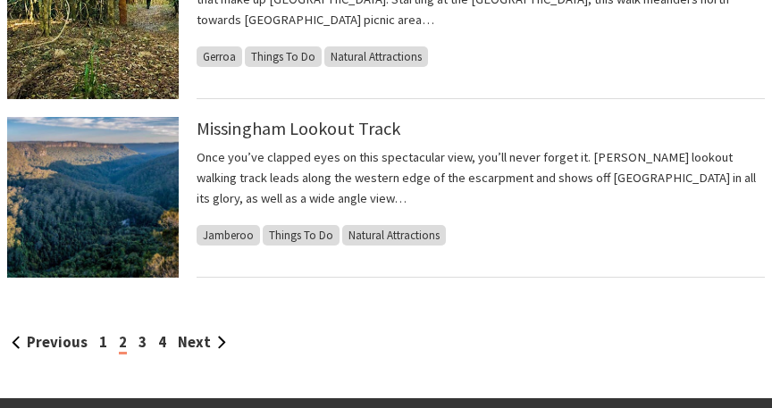
scroll to position [1668, 0]
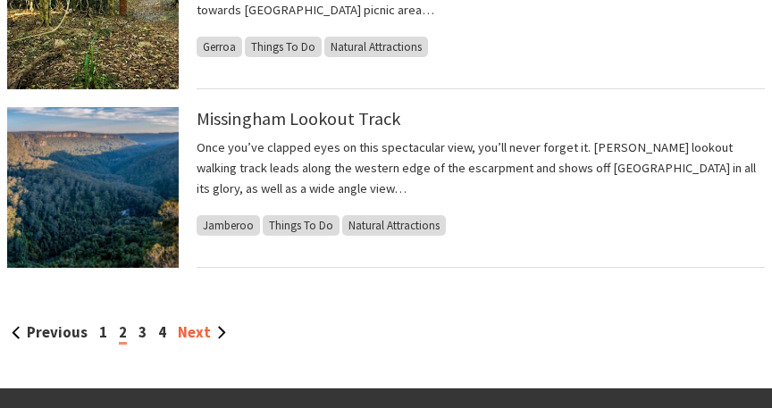
click at [205, 330] on link "Next" at bounding box center [202, 332] width 48 height 19
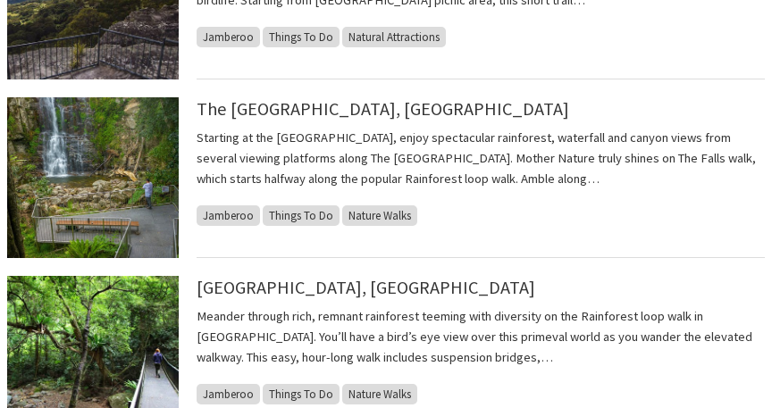
scroll to position [1375, 0]
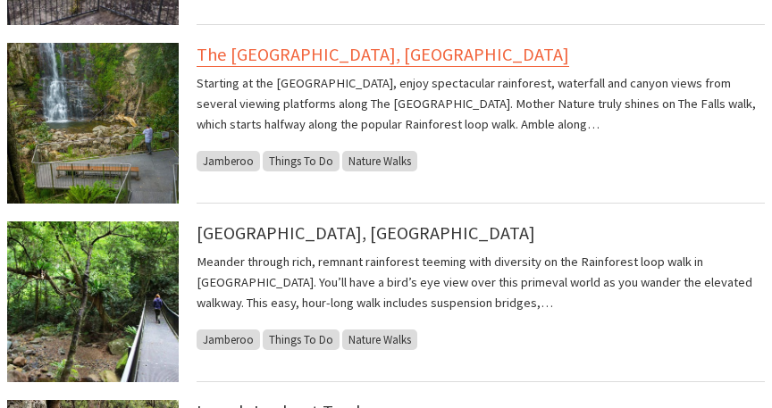
click at [395, 63] on link "The [GEOGRAPHIC_DATA], [GEOGRAPHIC_DATA]" at bounding box center [383, 55] width 372 height 24
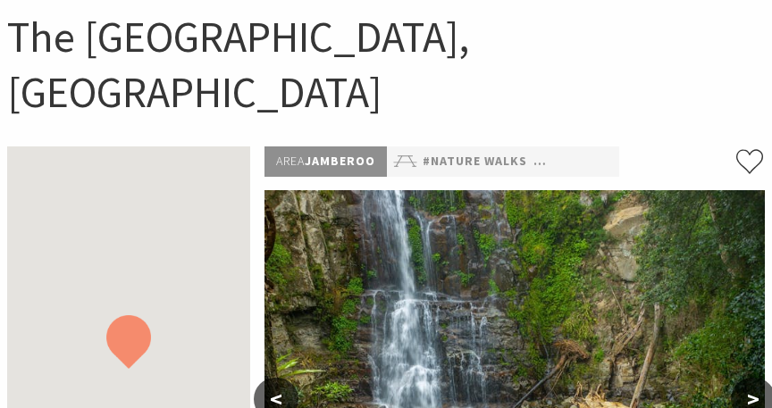
scroll to position [380, 0]
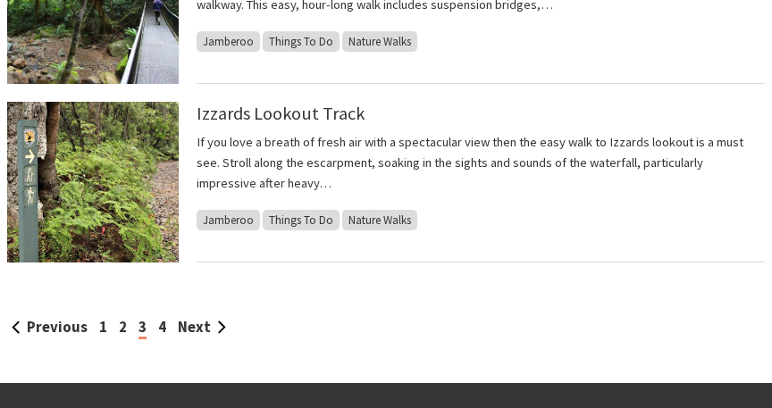
scroll to position [1682, 0]
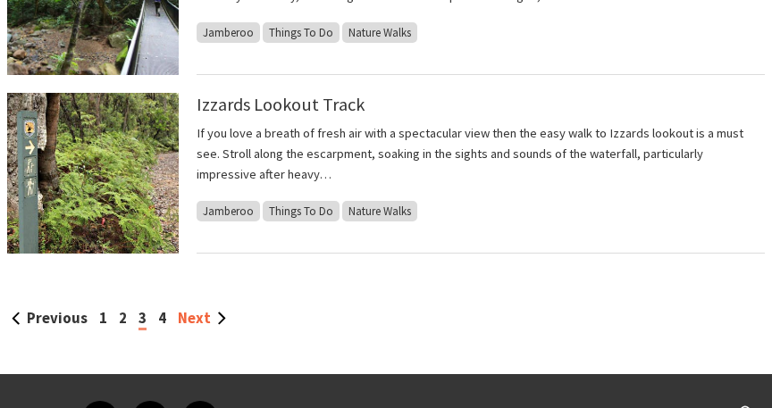
click at [191, 321] on link "Next" at bounding box center [202, 318] width 48 height 19
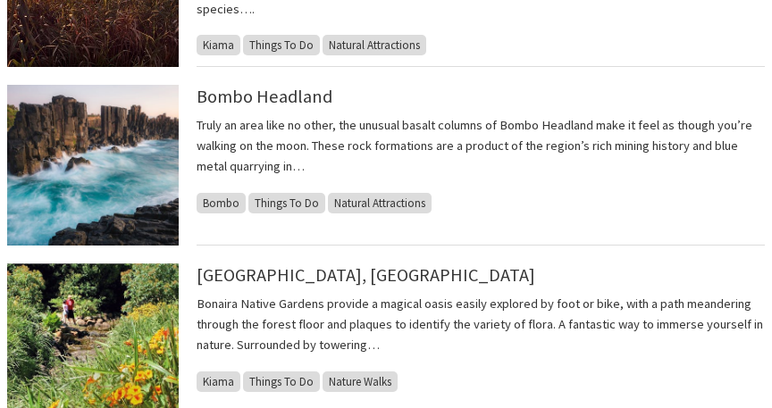
scroll to position [1105, 0]
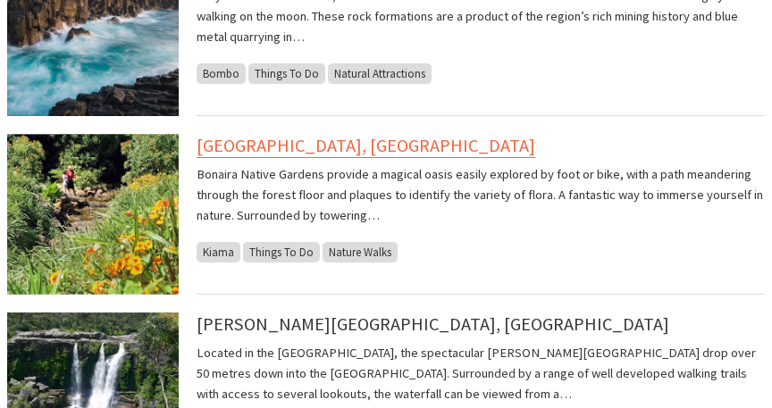
click at [294, 152] on link "[GEOGRAPHIC_DATA], [GEOGRAPHIC_DATA]" at bounding box center [366, 146] width 339 height 24
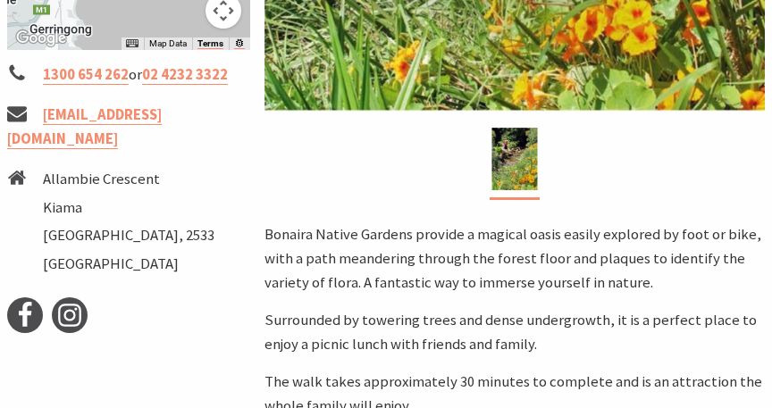
scroll to position [707, 0]
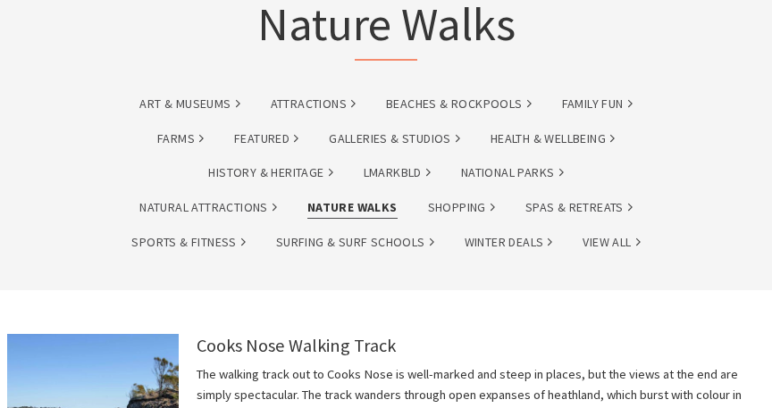
scroll to position [96, 0]
